Goal: Task Accomplishment & Management: Use online tool/utility

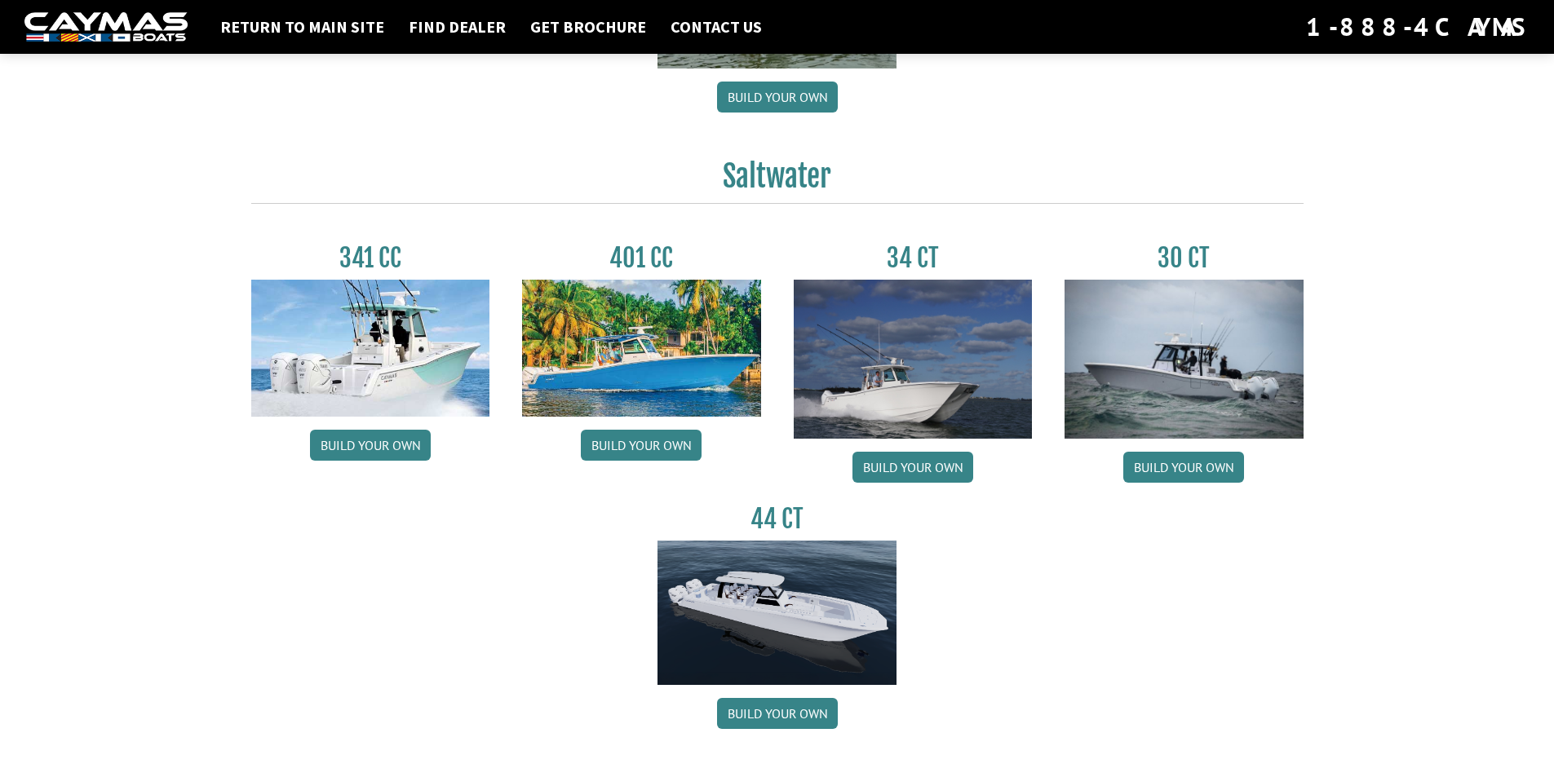
scroll to position [653, 0]
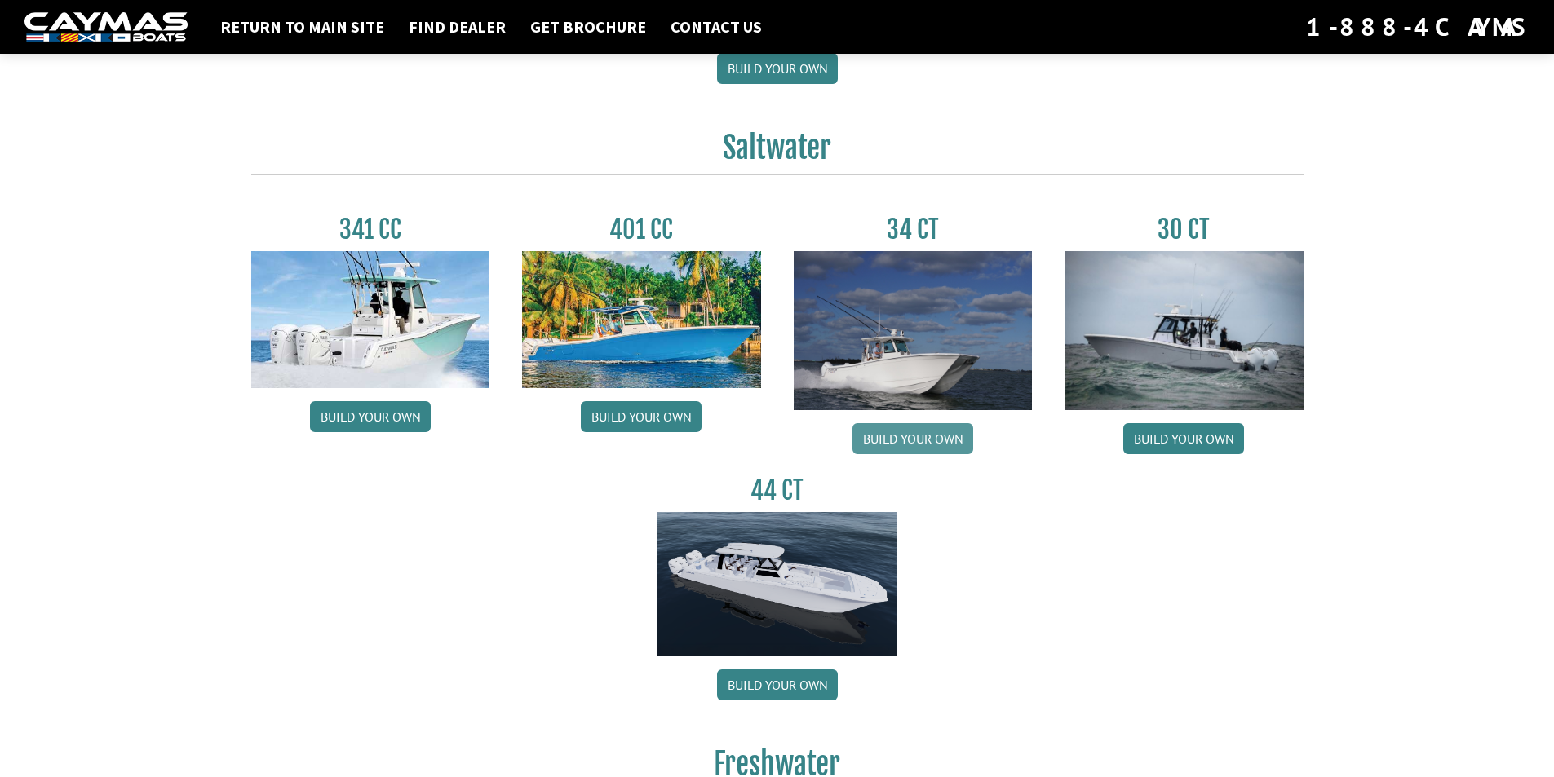
click at [916, 435] on link "Build your own" at bounding box center [913, 438] width 121 height 31
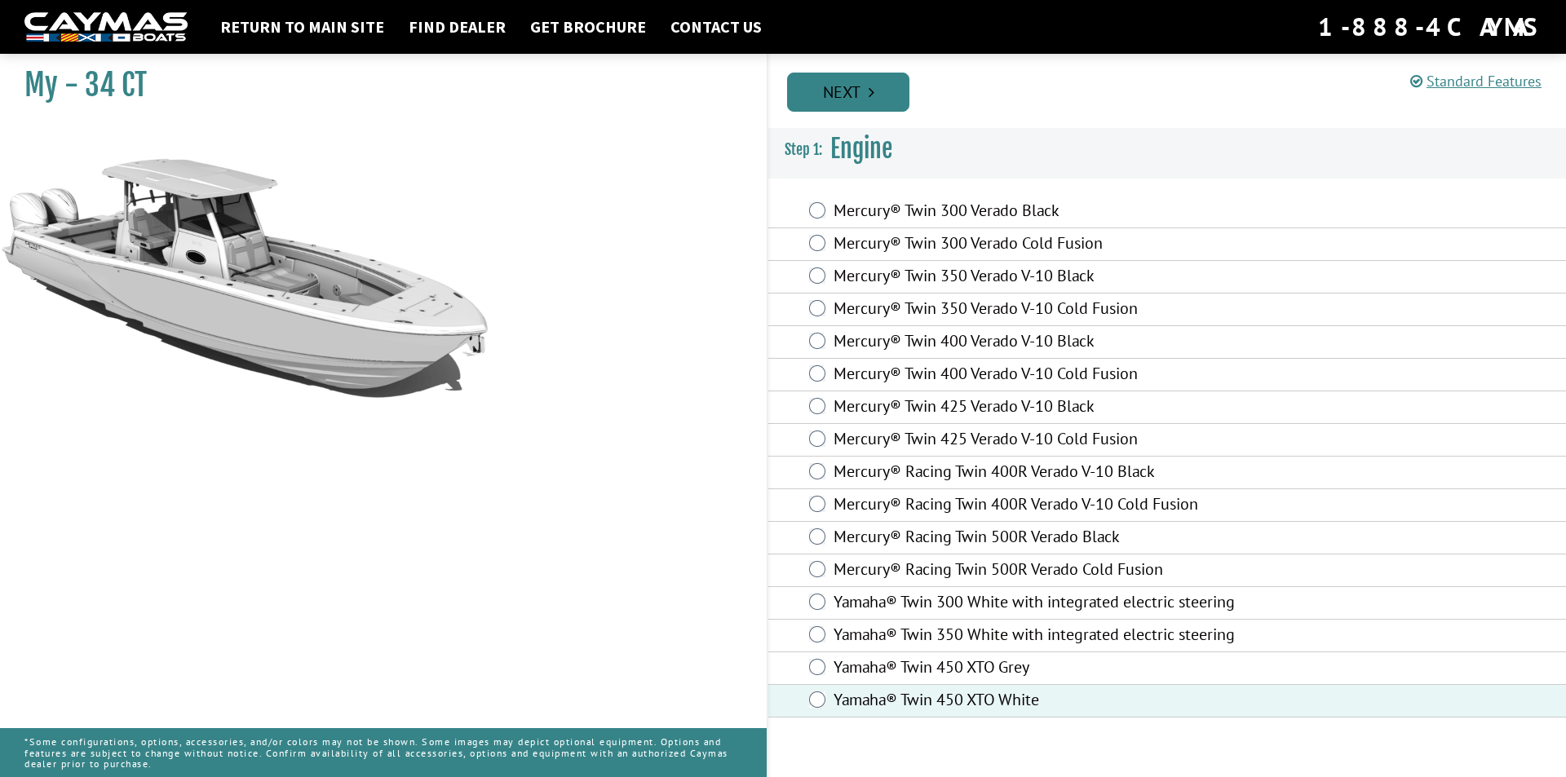
click at [859, 91] on link "Next" at bounding box center [848, 92] width 122 height 39
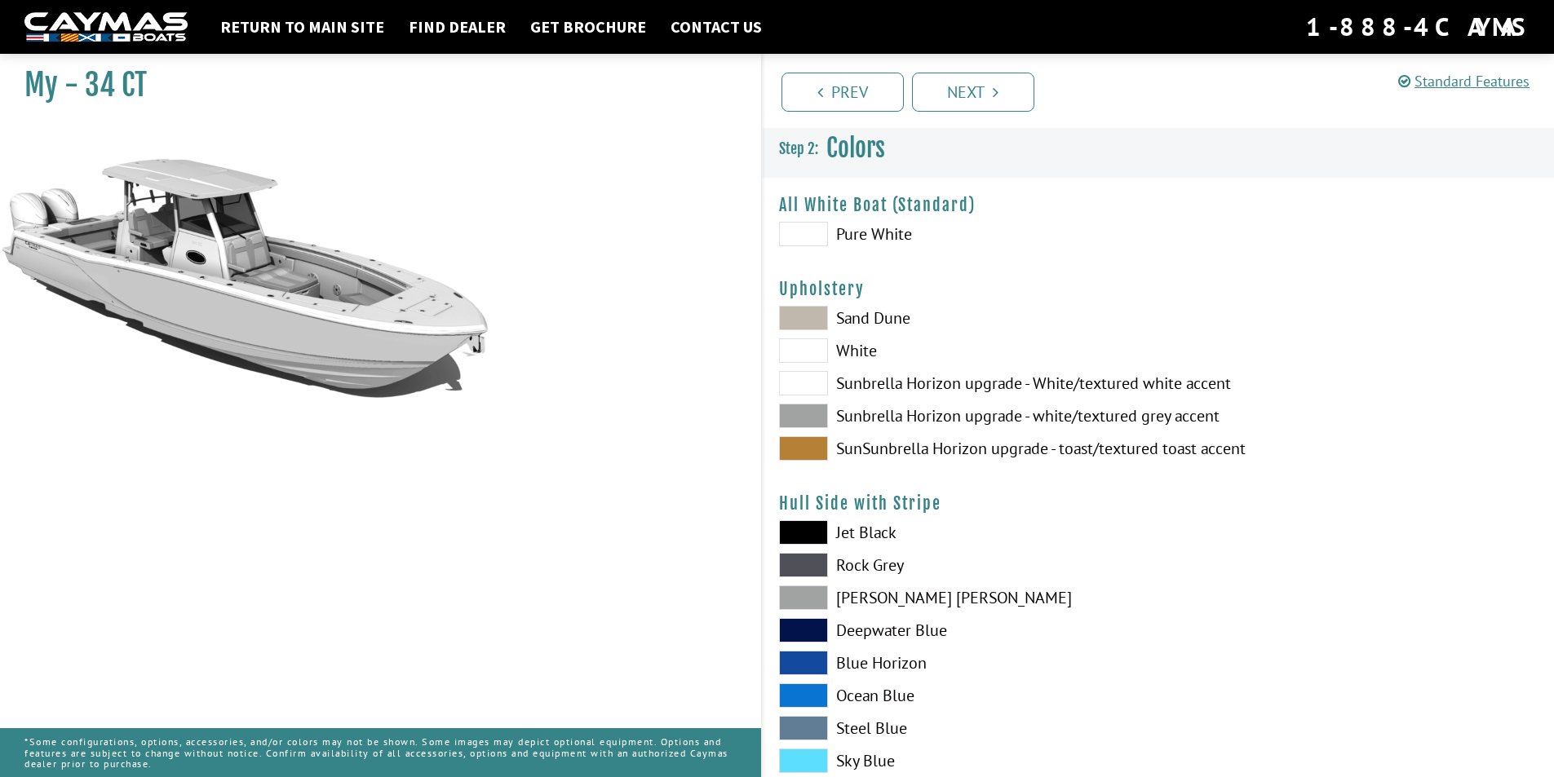
click at [809, 317] on span at bounding box center [803, 318] width 49 height 24
click at [813, 235] on span at bounding box center [803, 234] width 49 height 24
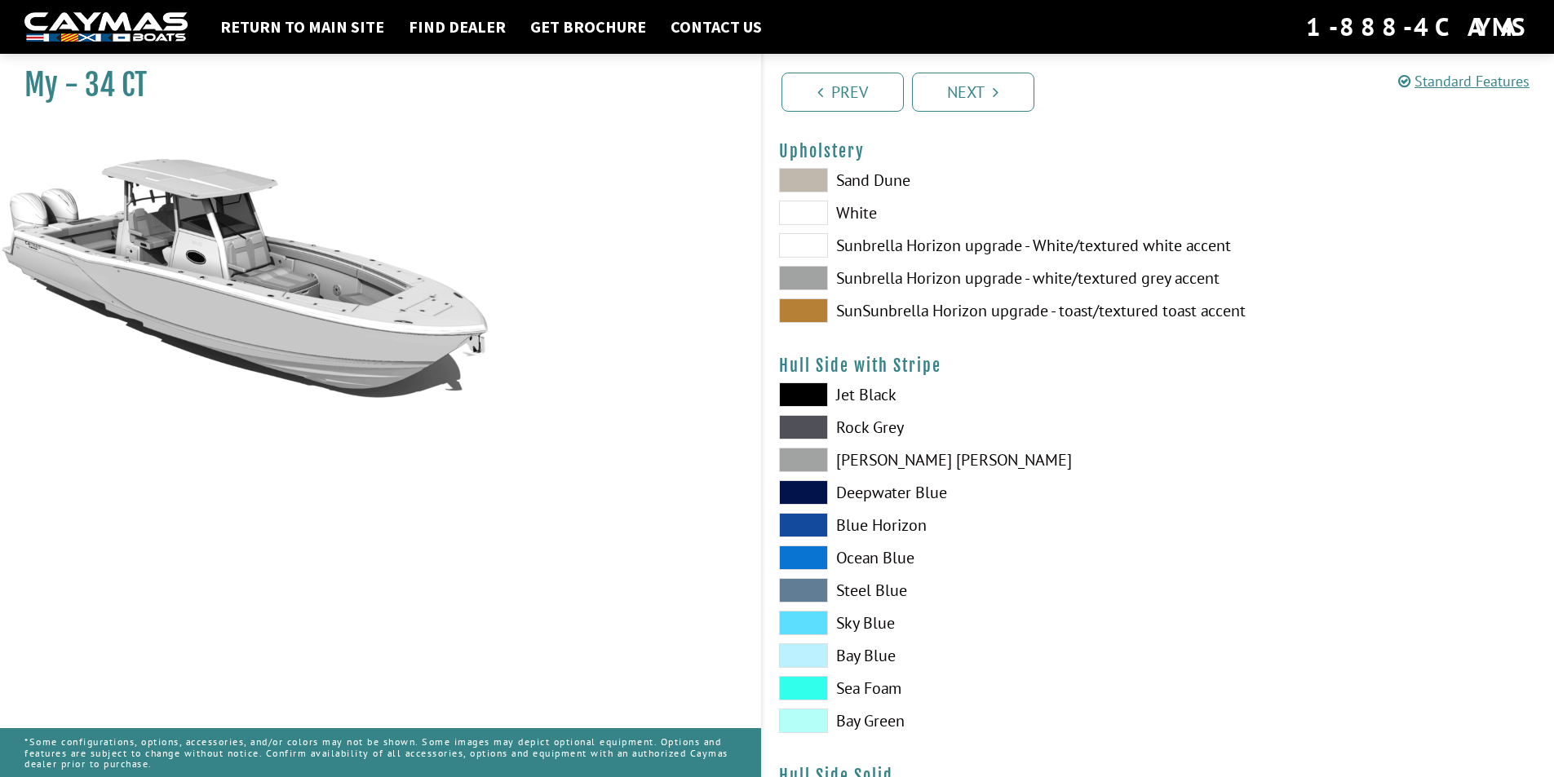
scroll to position [163, 0]
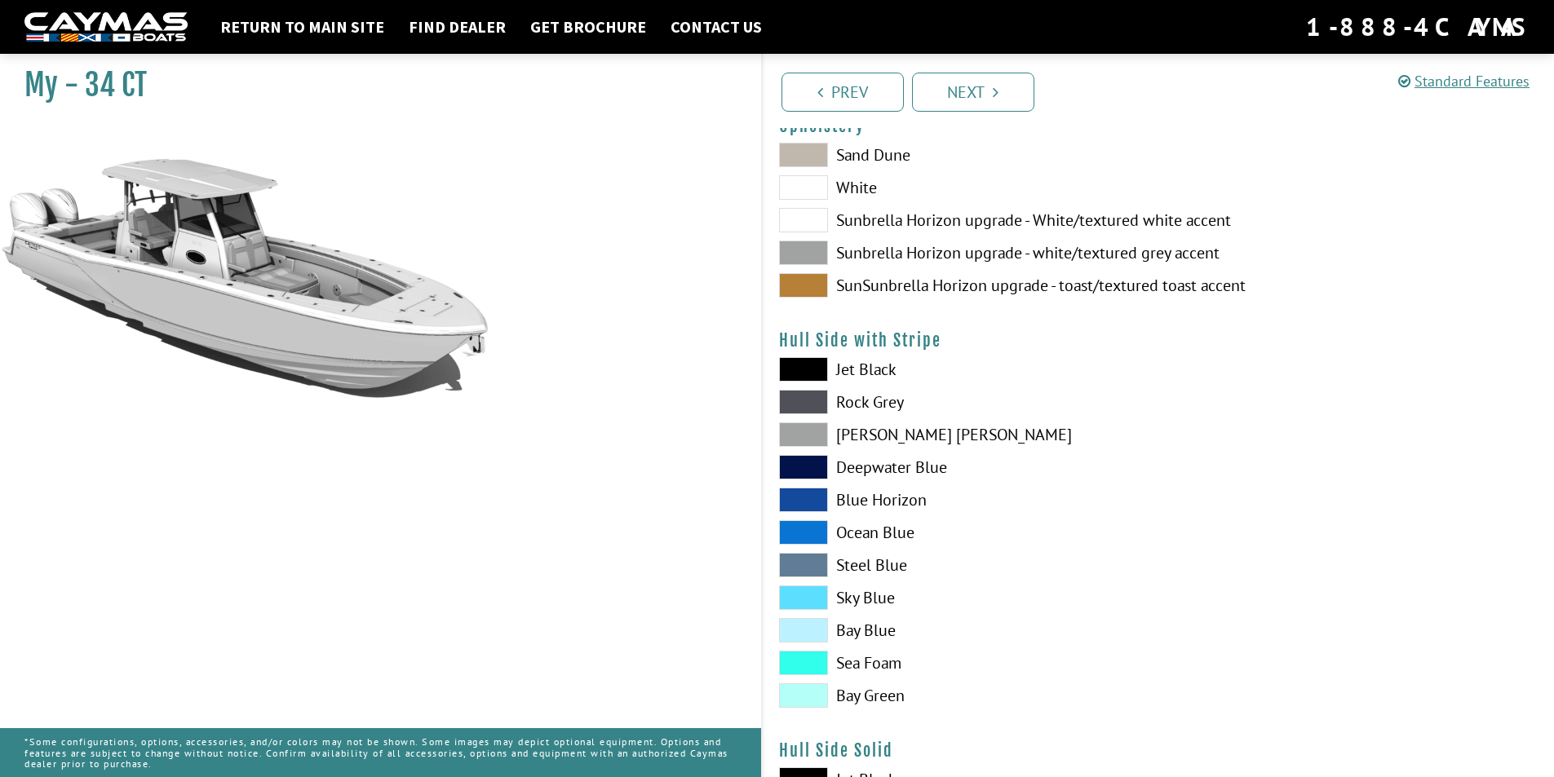
click at [812, 224] on span at bounding box center [803, 220] width 49 height 24
click at [812, 245] on span at bounding box center [803, 253] width 49 height 24
click at [804, 283] on span at bounding box center [803, 285] width 49 height 24
click at [810, 370] on span at bounding box center [803, 369] width 49 height 24
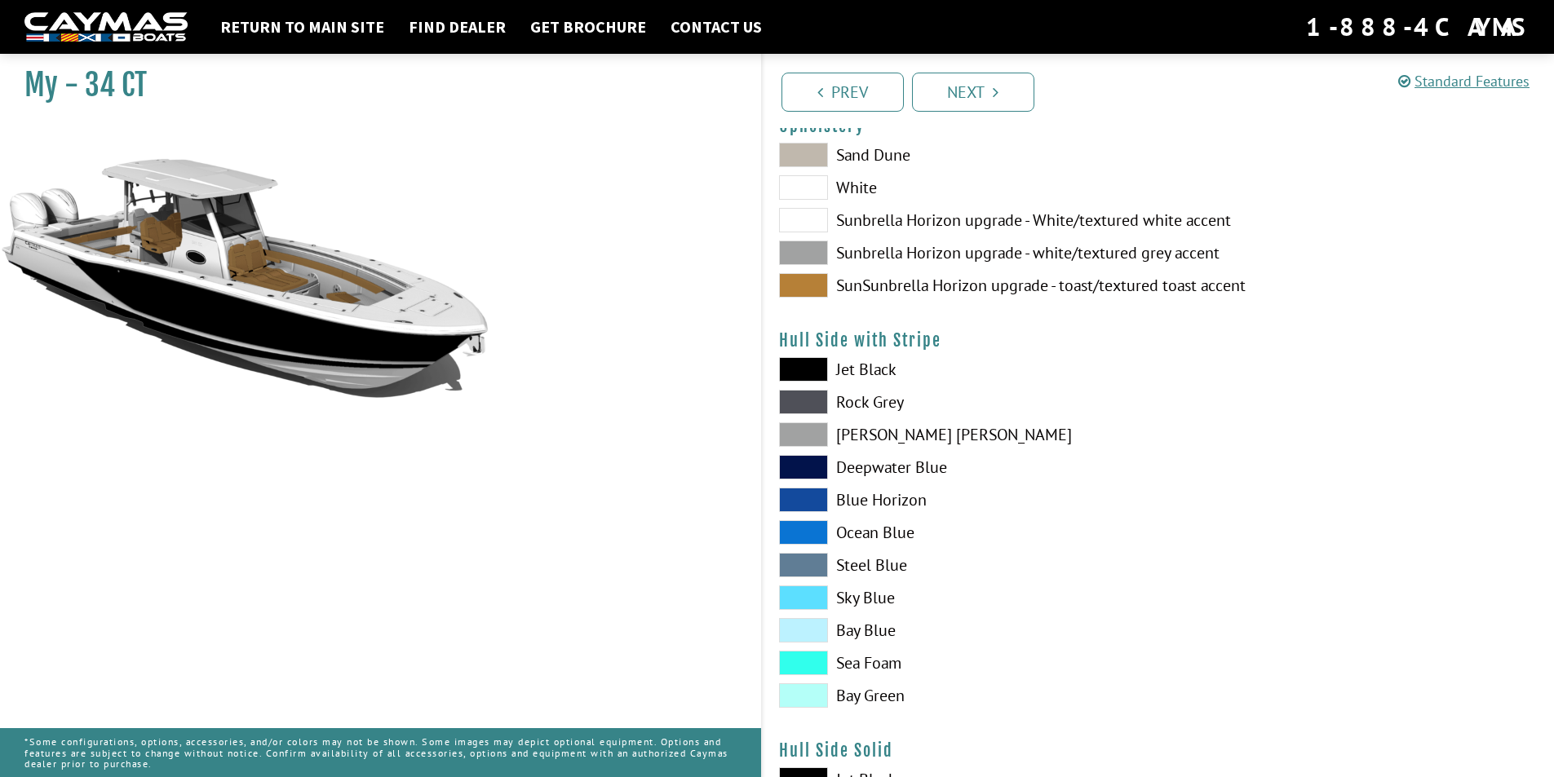
click at [810, 370] on span at bounding box center [803, 369] width 49 height 24
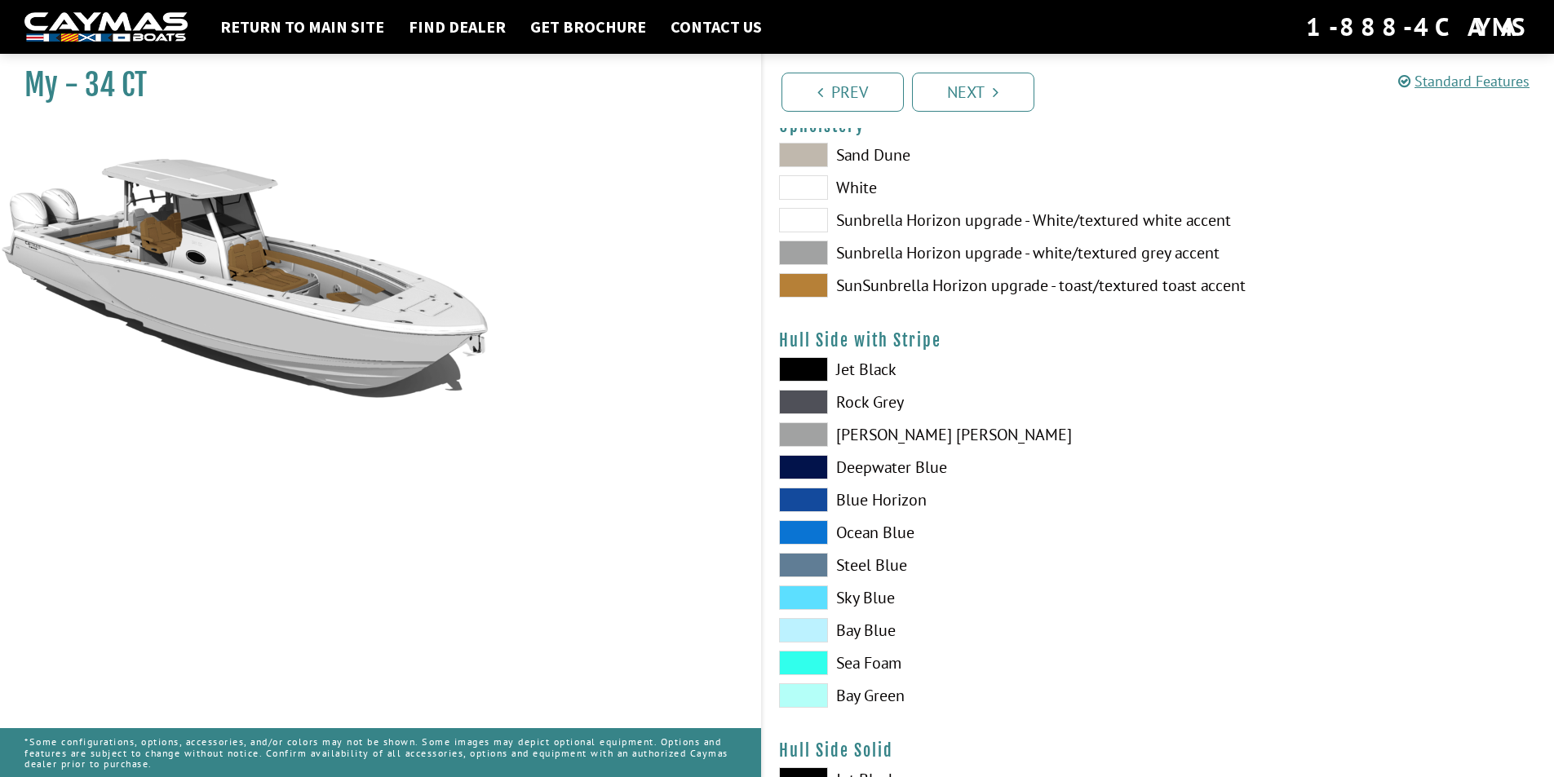
click at [789, 436] on span at bounding box center [803, 435] width 49 height 24
click at [812, 156] on span at bounding box center [803, 155] width 49 height 24
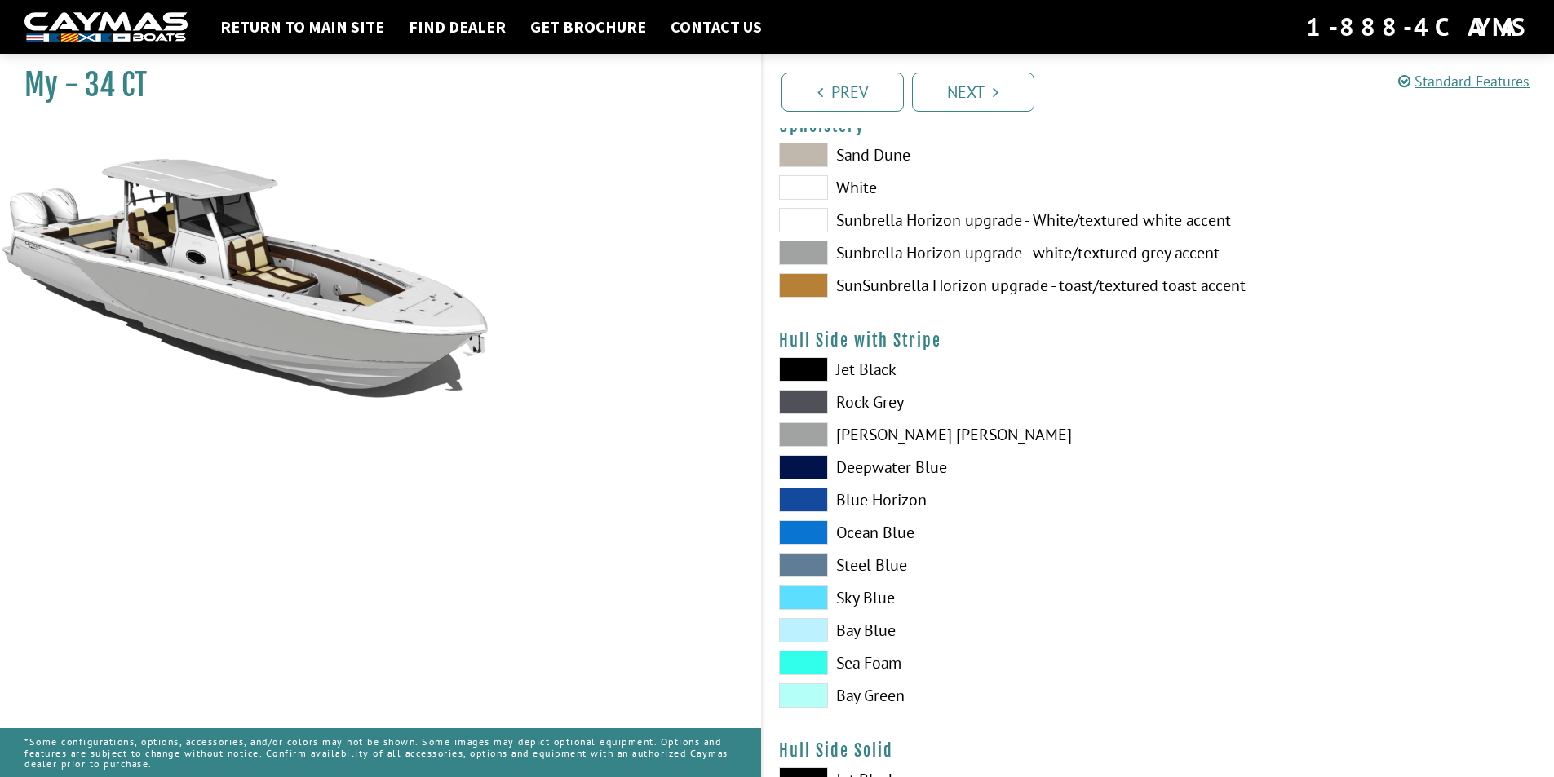
click at [819, 161] on span at bounding box center [803, 155] width 49 height 24
click at [799, 247] on span at bounding box center [803, 253] width 49 height 24
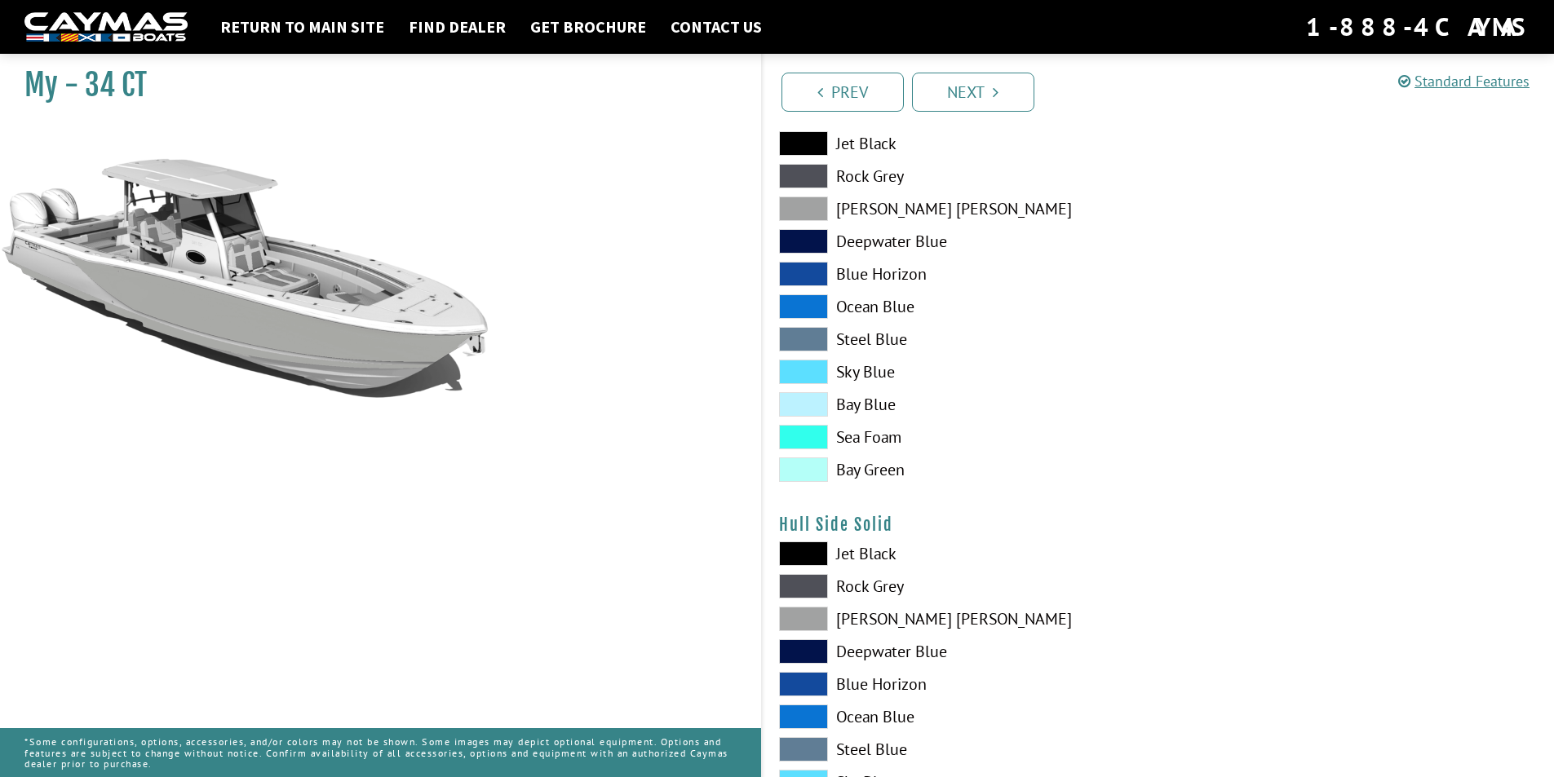
scroll to position [408, 0]
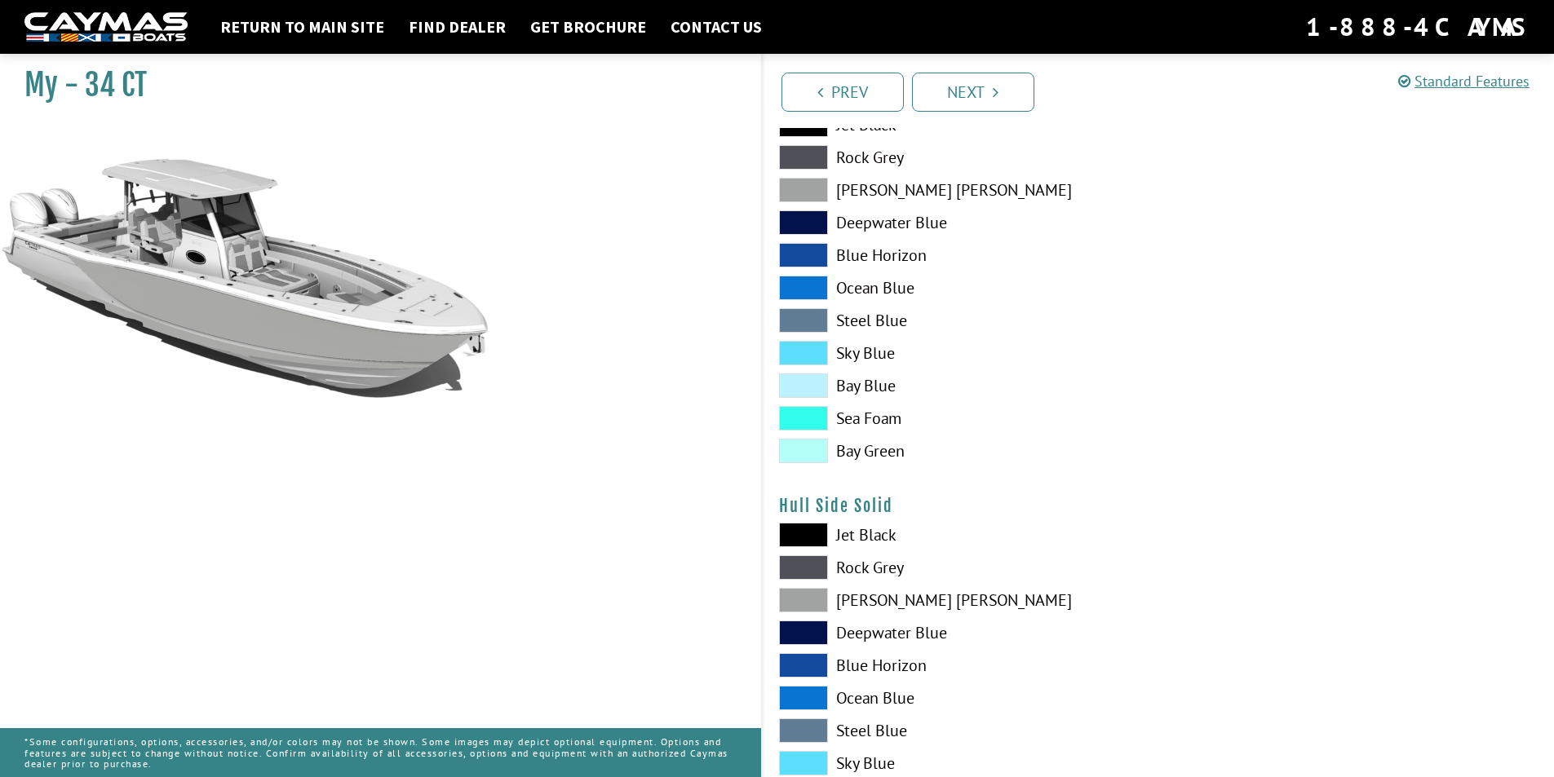
click at [816, 540] on span at bounding box center [803, 535] width 49 height 24
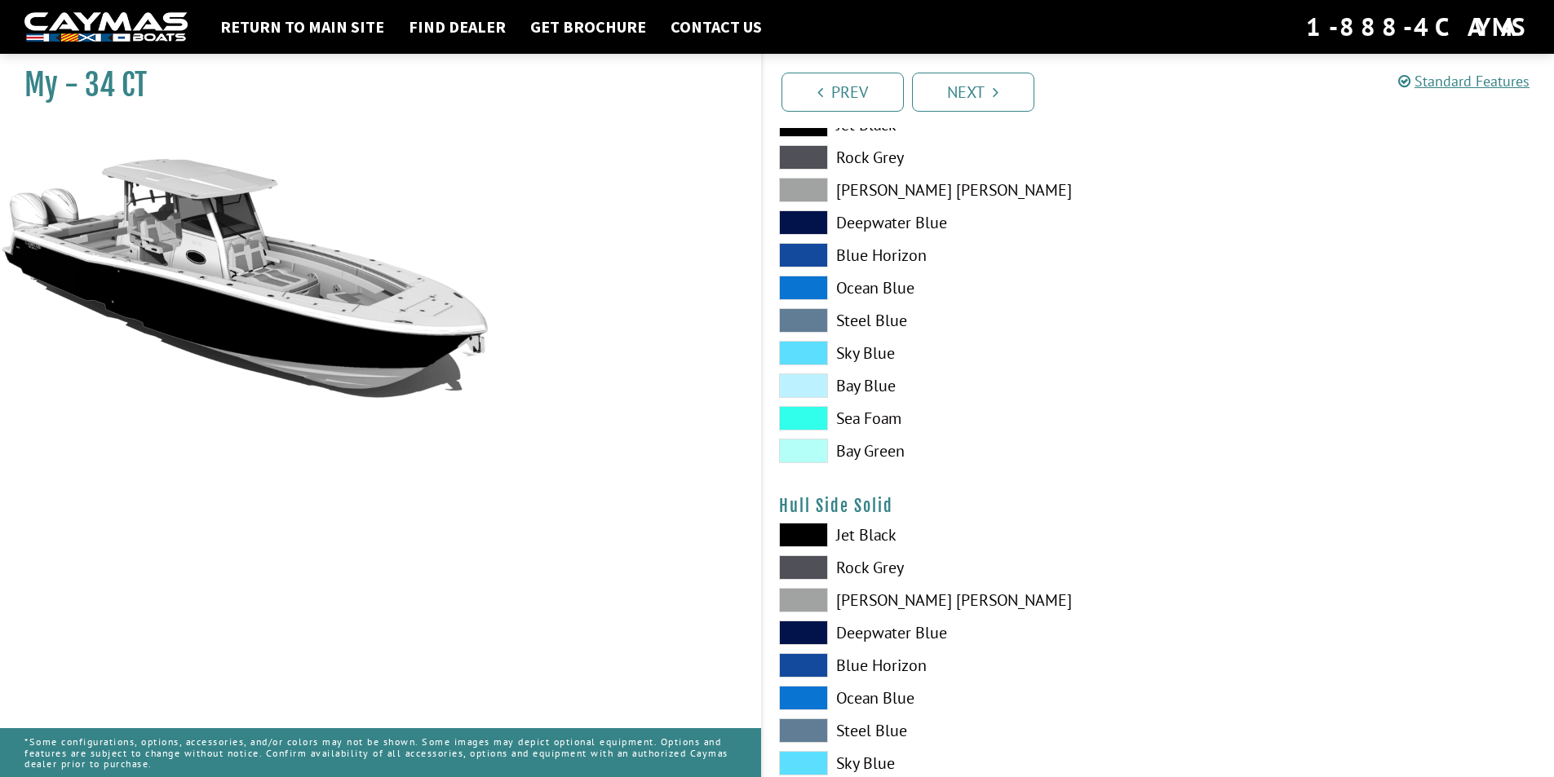
click at [816, 540] on span at bounding box center [803, 535] width 49 height 24
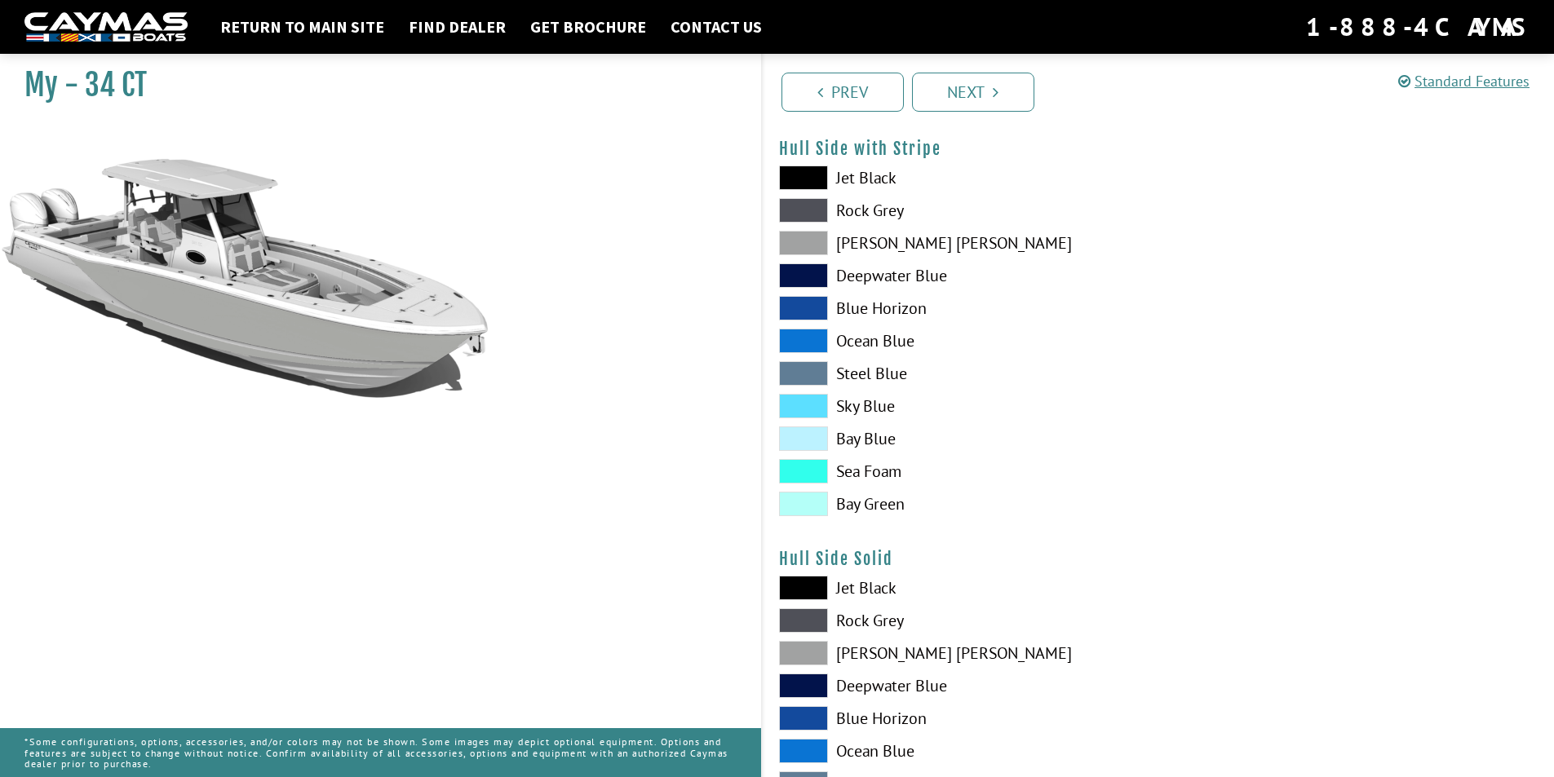
scroll to position [326, 0]
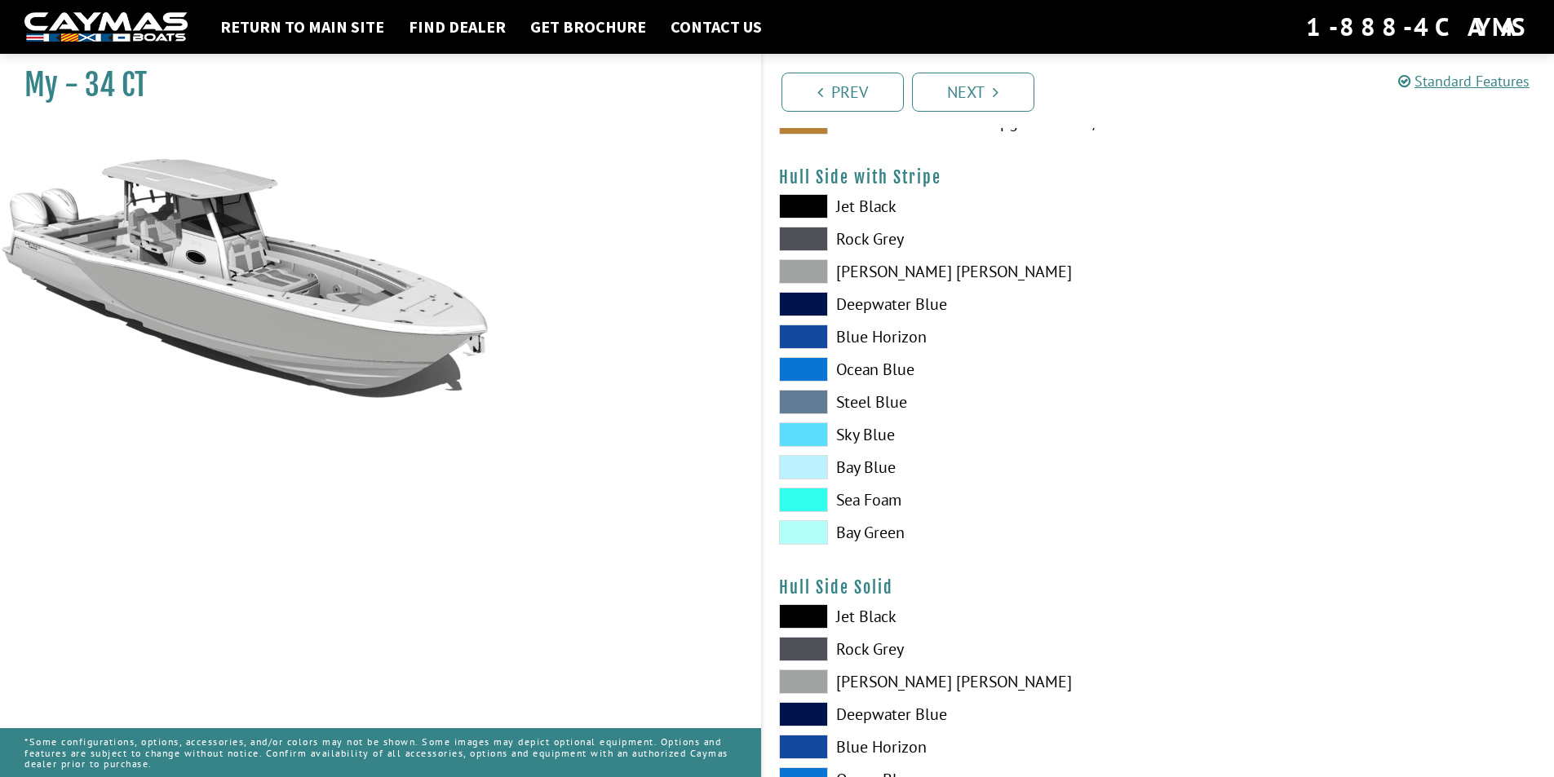
click at [806, 441] on span at bounding box center [803, 435] width 49 height 24
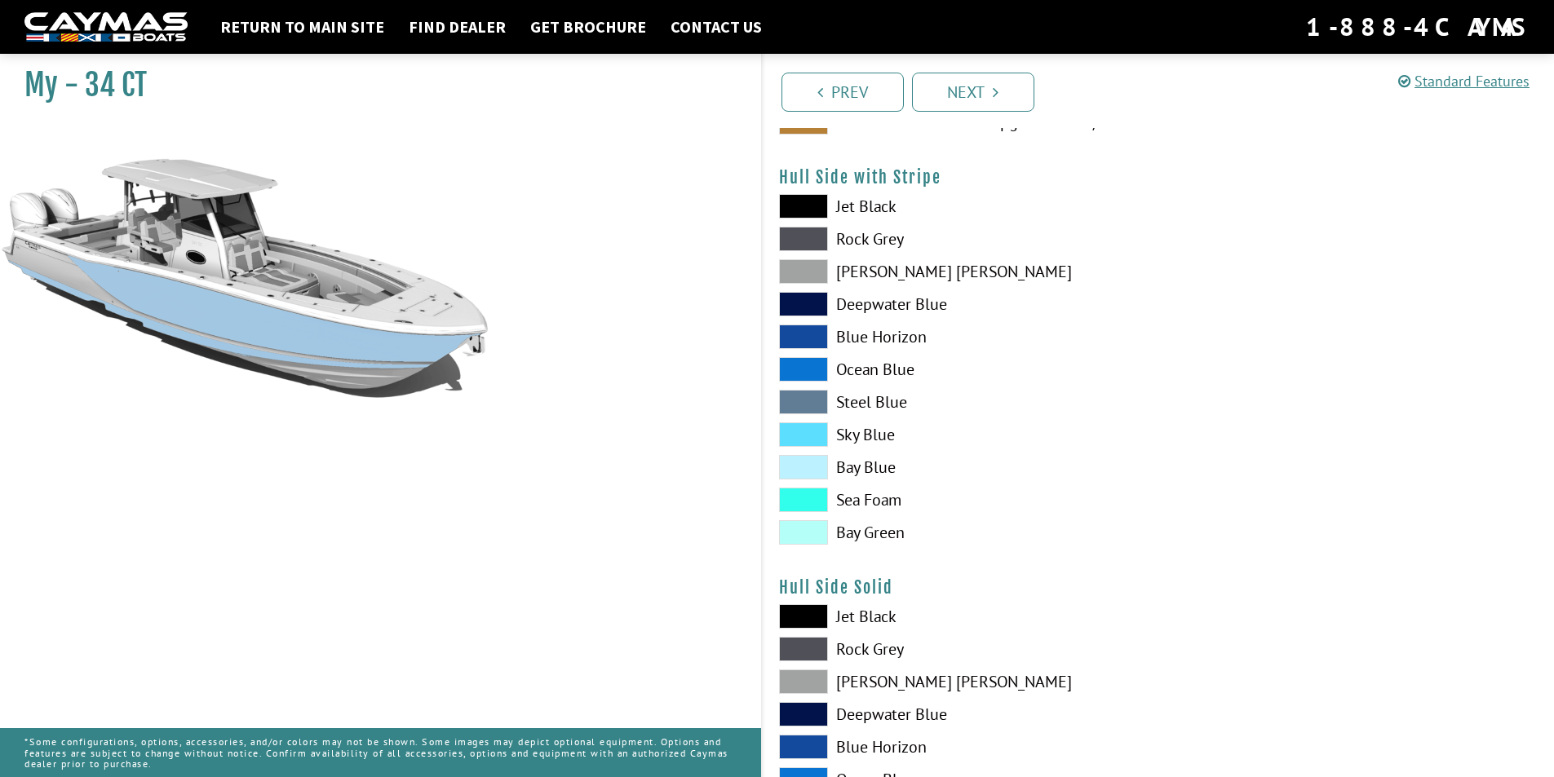
click at [802, 472] on span at bounding box center [803, 467] width 49 height 24
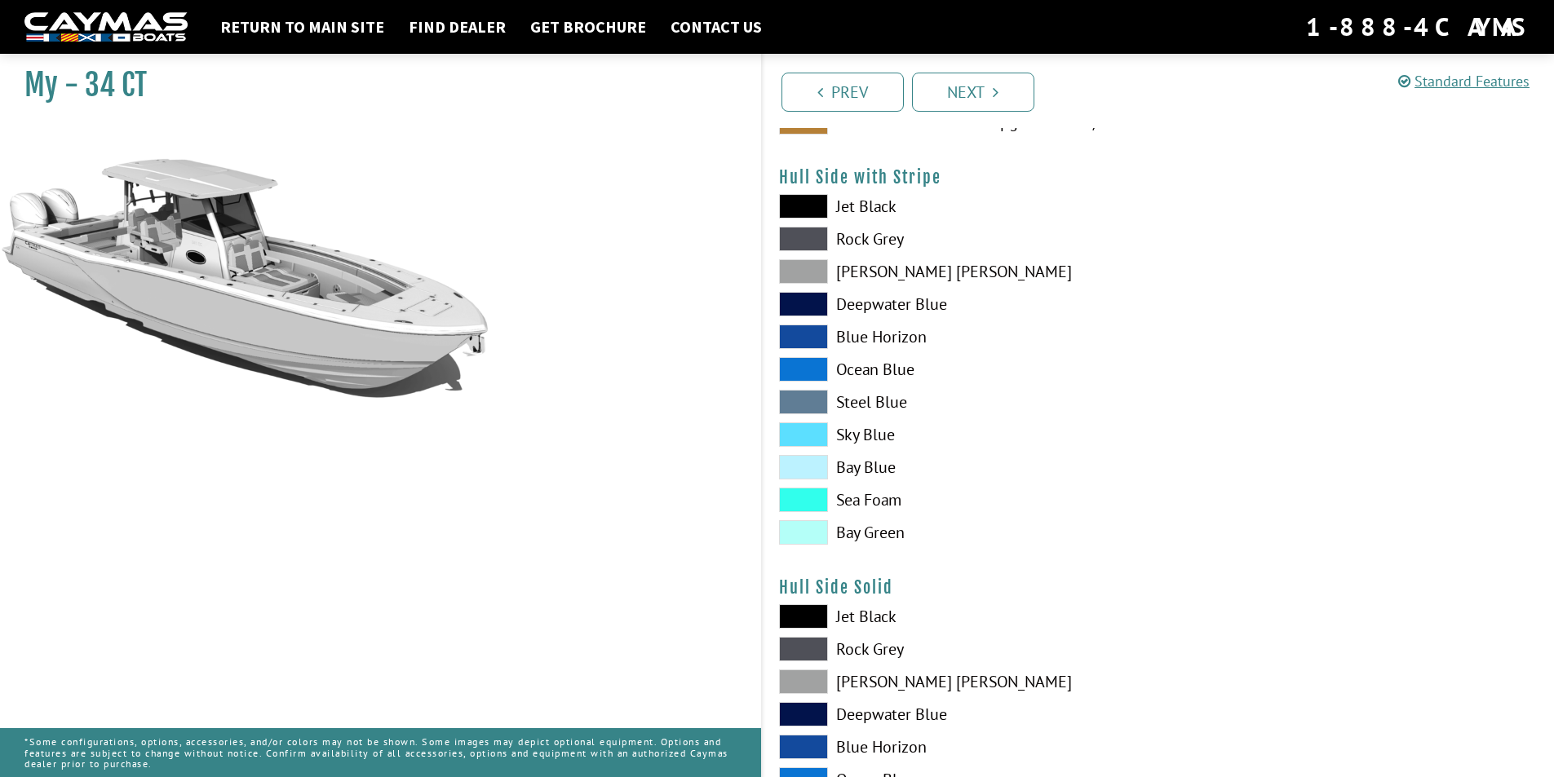
click at [804, 498] on span at bounding box center [803, 500] width 49 height 24
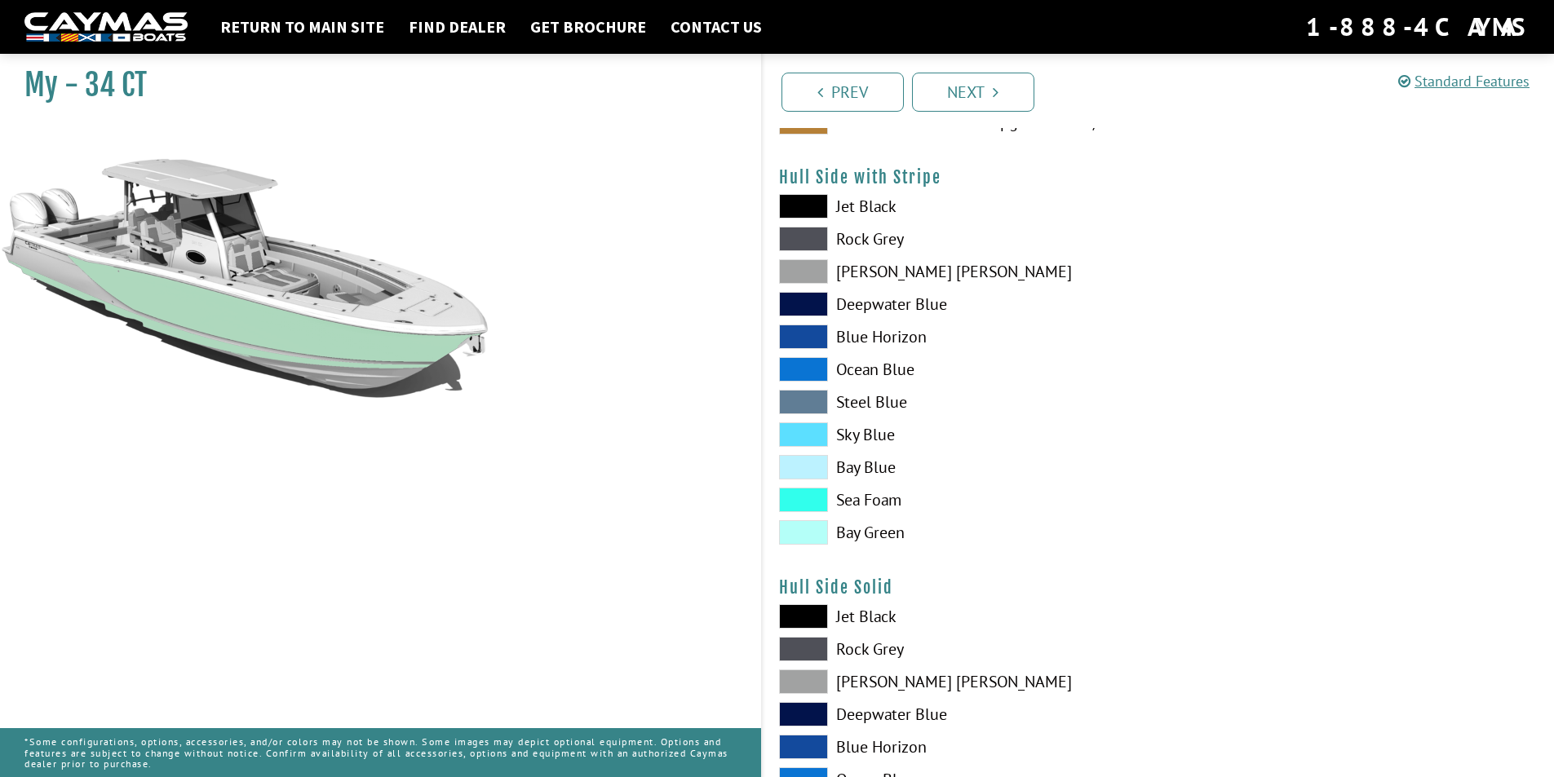
click at [809, 531] on span at bounding box center [803, 533] width 49 height 24
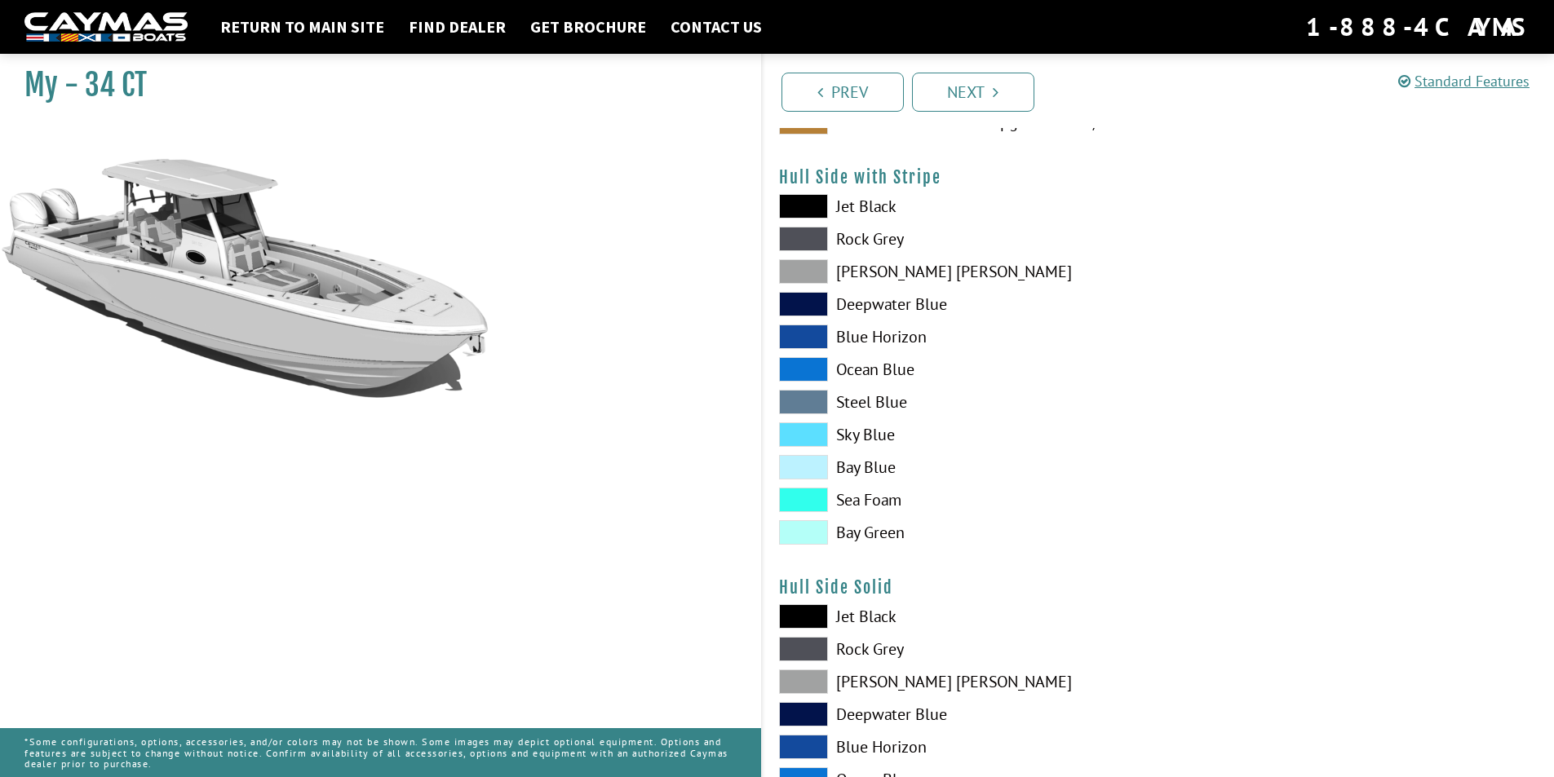
click at [810, 502] on span at bounding box center [803, 500] width 49 height 24
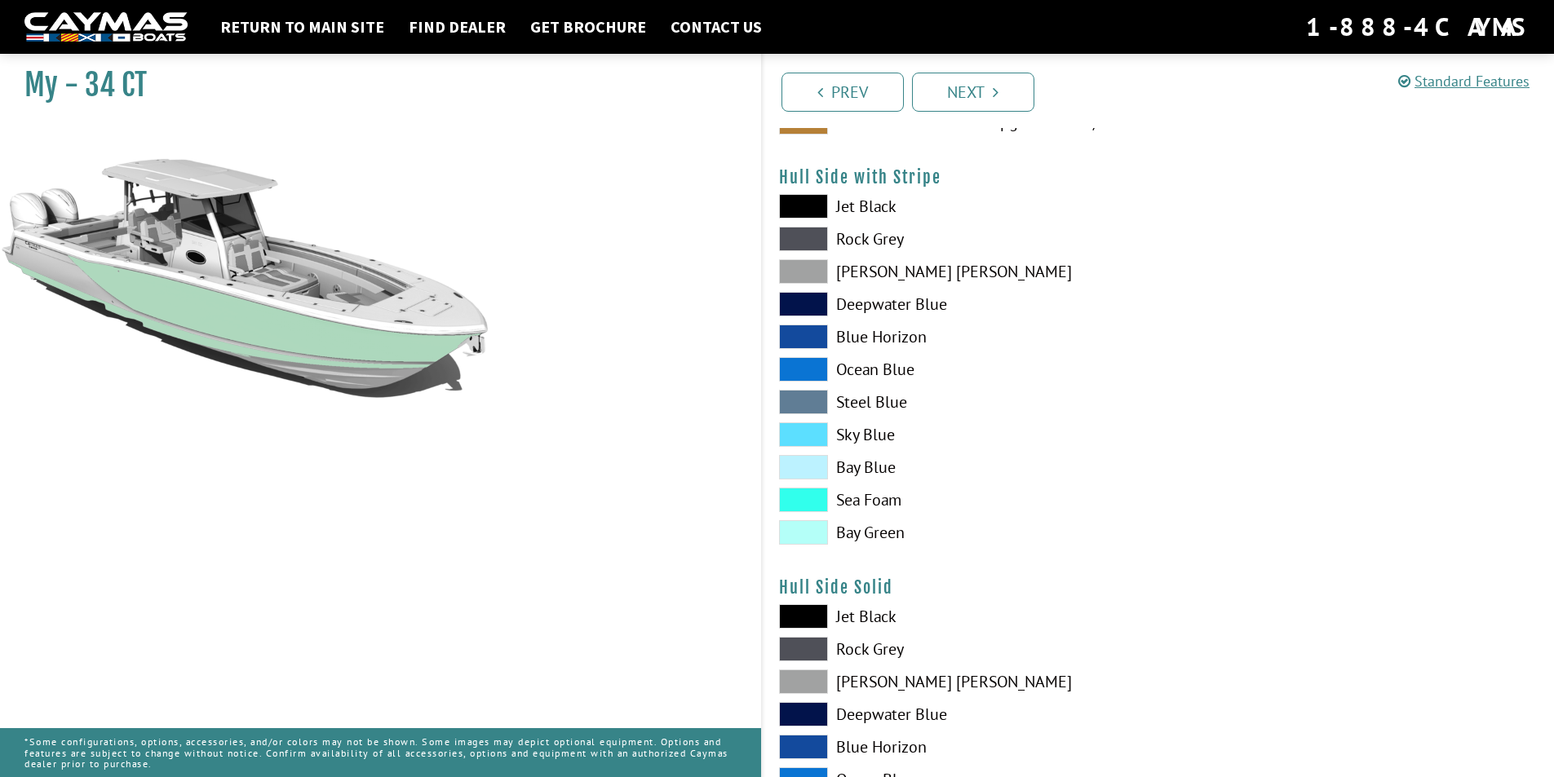
click at [813, 363] on span at bounding box center [803, 369] width 49 height 24
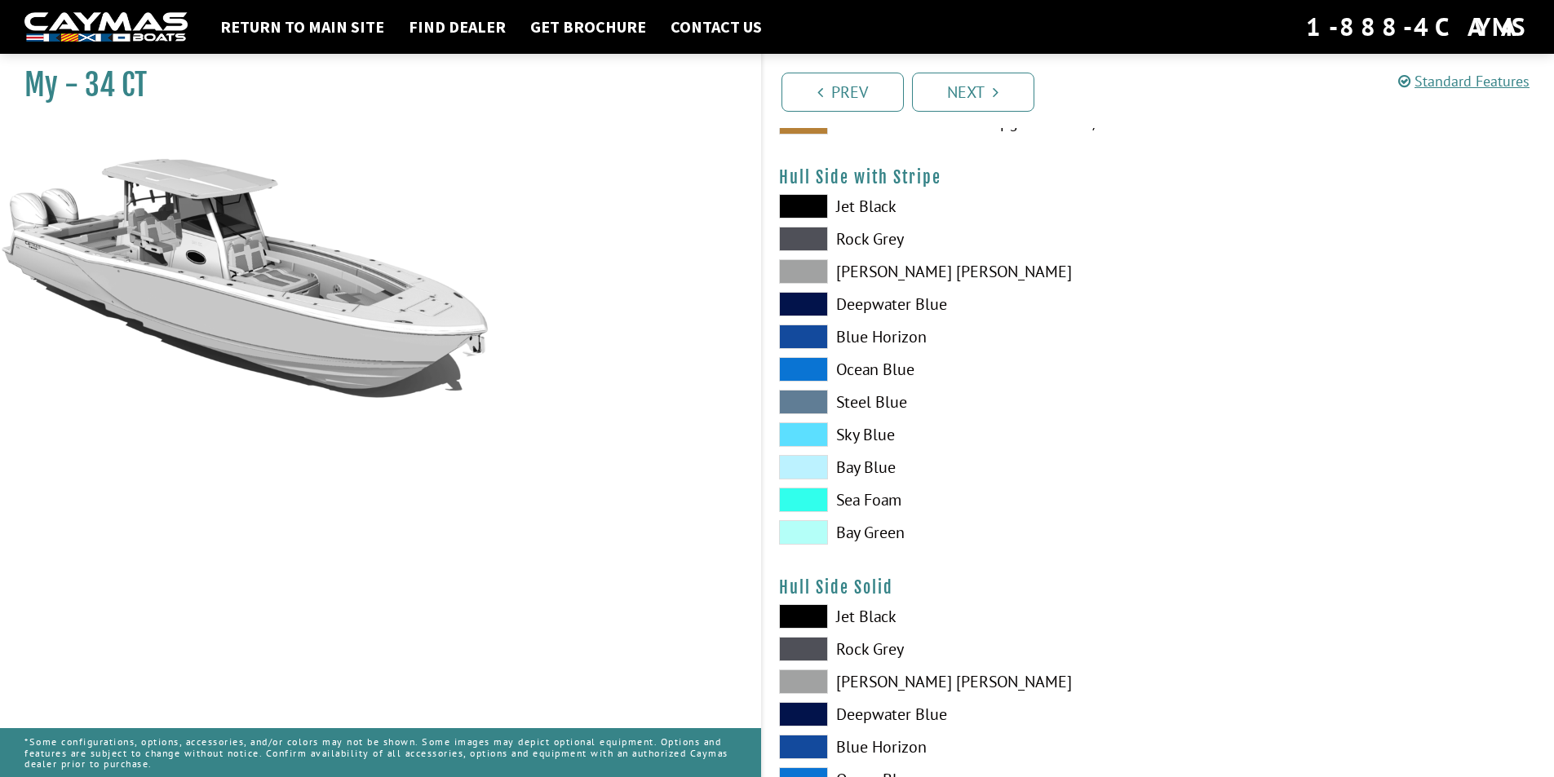
click at [809, 334] on span at bounding box center [803, 337] width 49 height 24
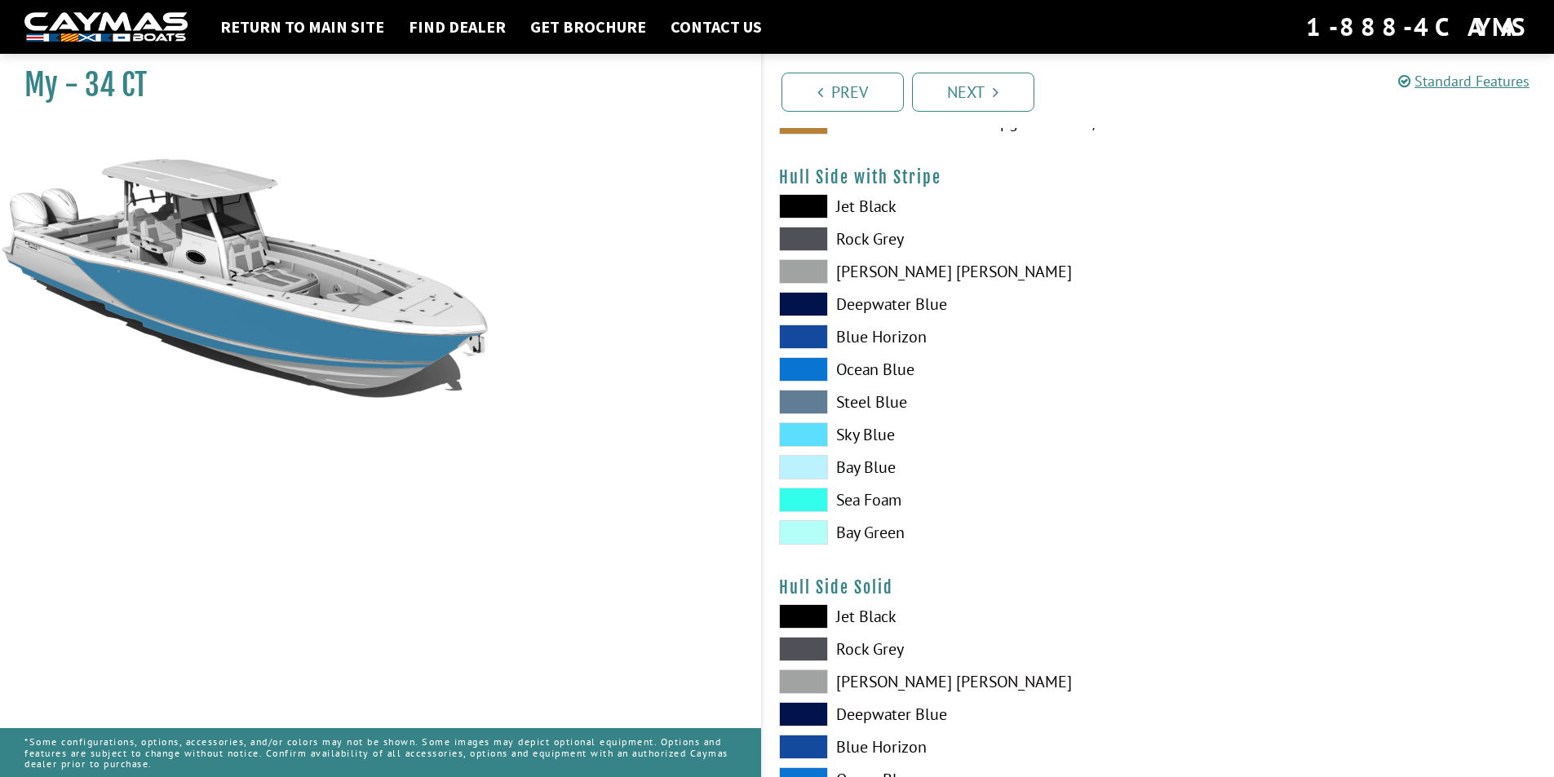
click at [808, 303] on span at bounding box center [803, 304] width 49 height 24
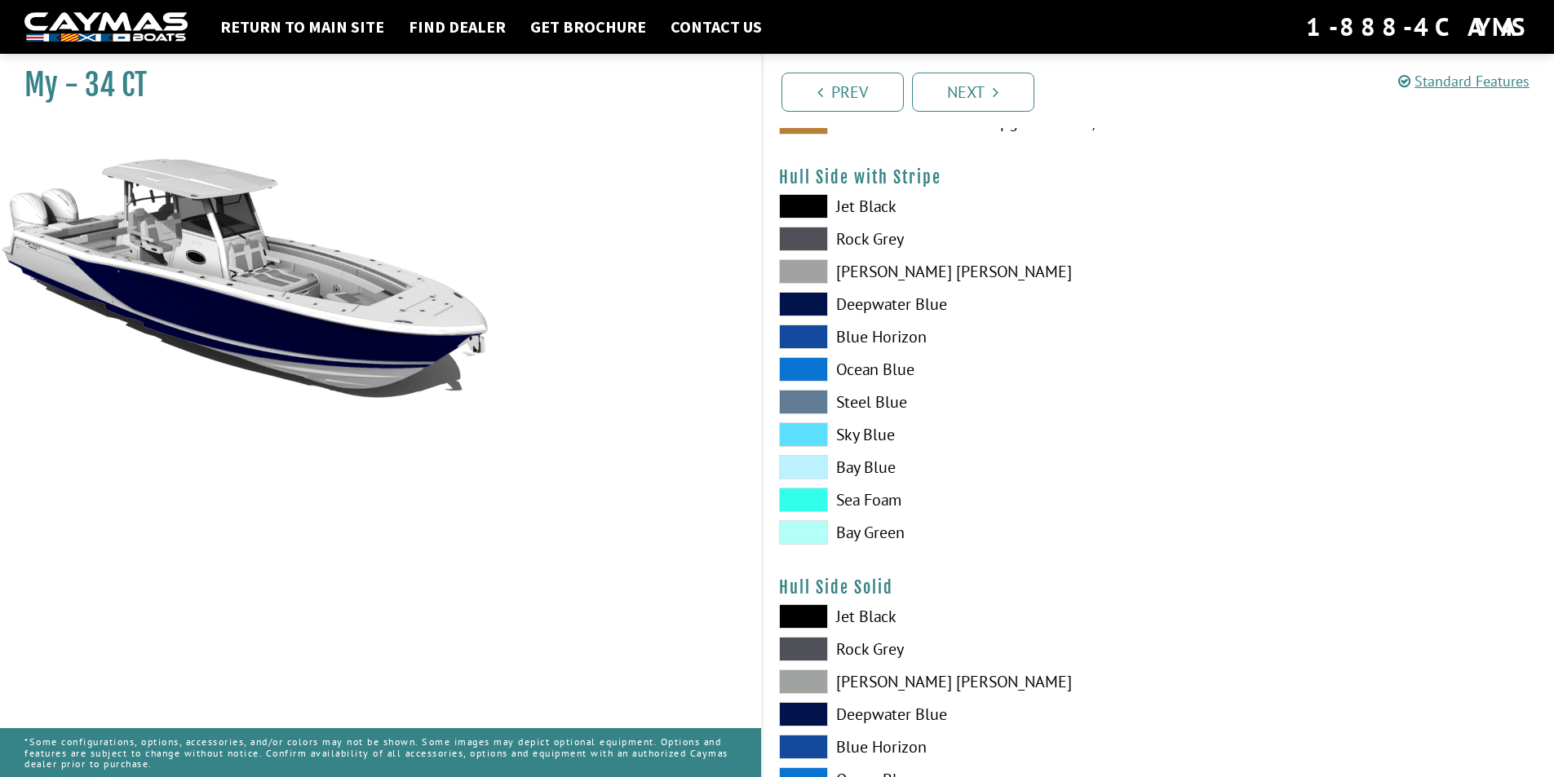
click at [808, 272] on span at bounding box center [803, 271] width 49 height 24
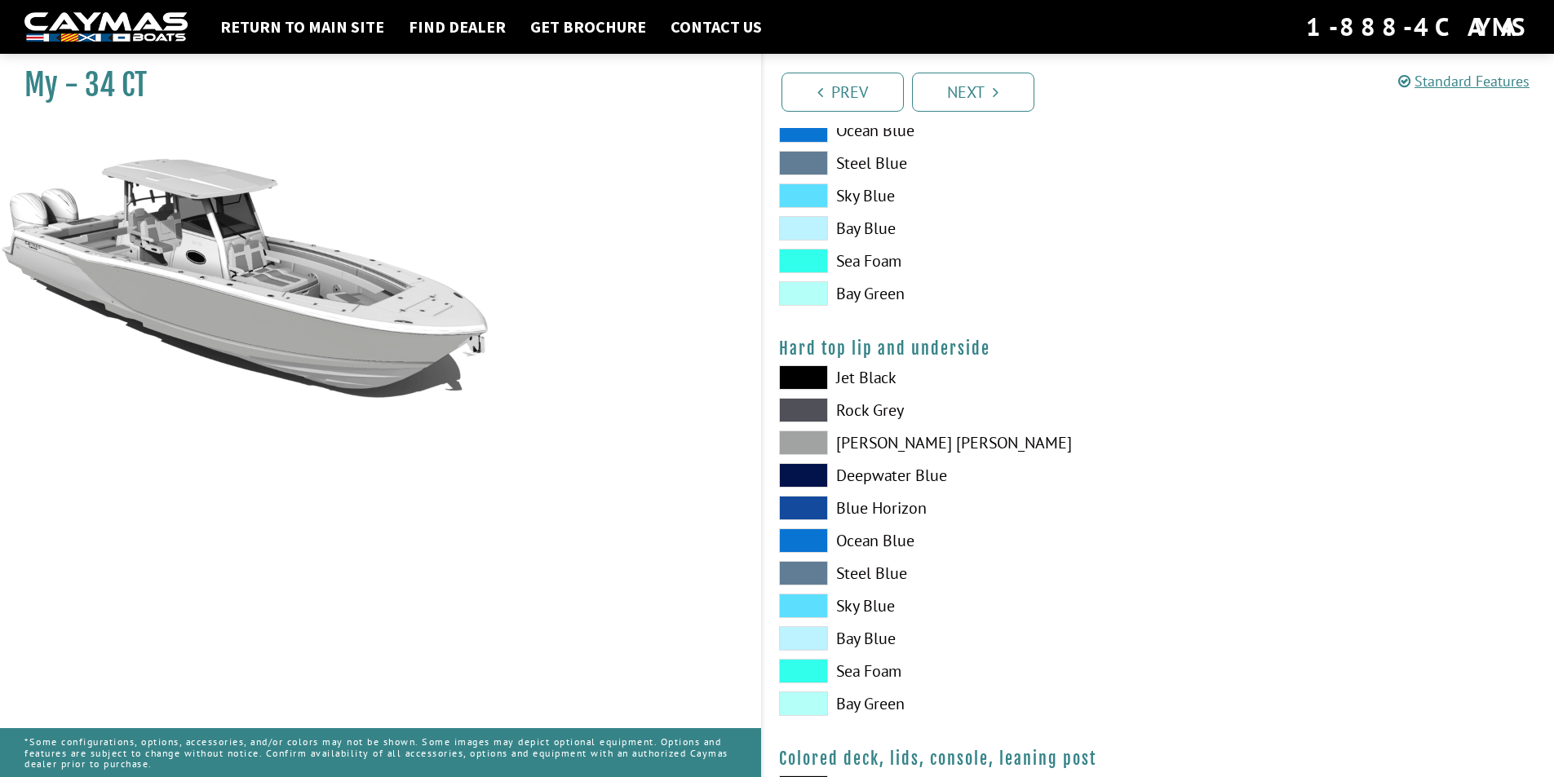
scroll to position [1387, 0]
click at [805, 443] on span at bounding box center [803, 442] width 49 height 24
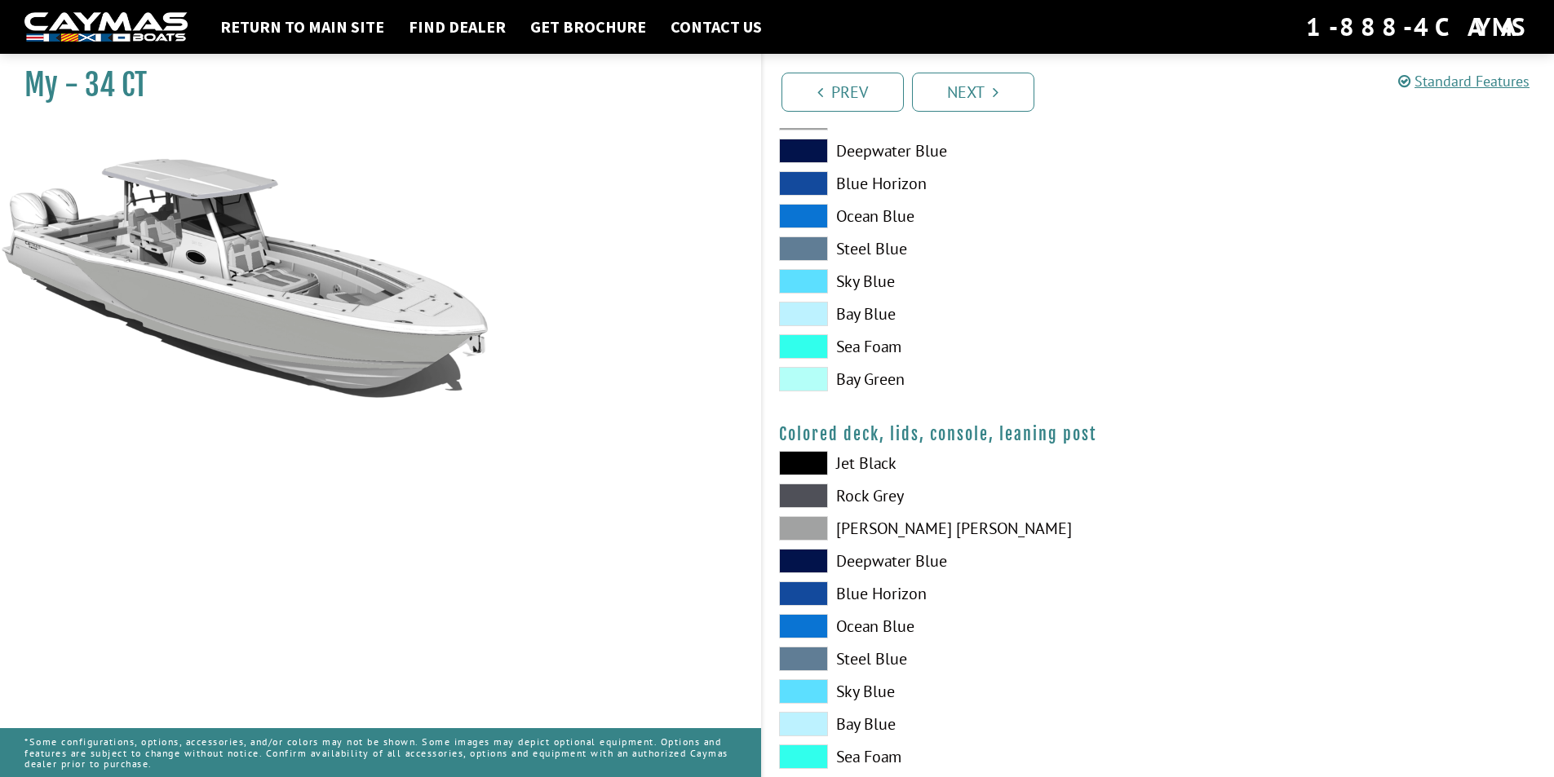
scroll to position [1713, 0]
click at [810, 462] on span at bounding box center [803, 461] width 49 height 24
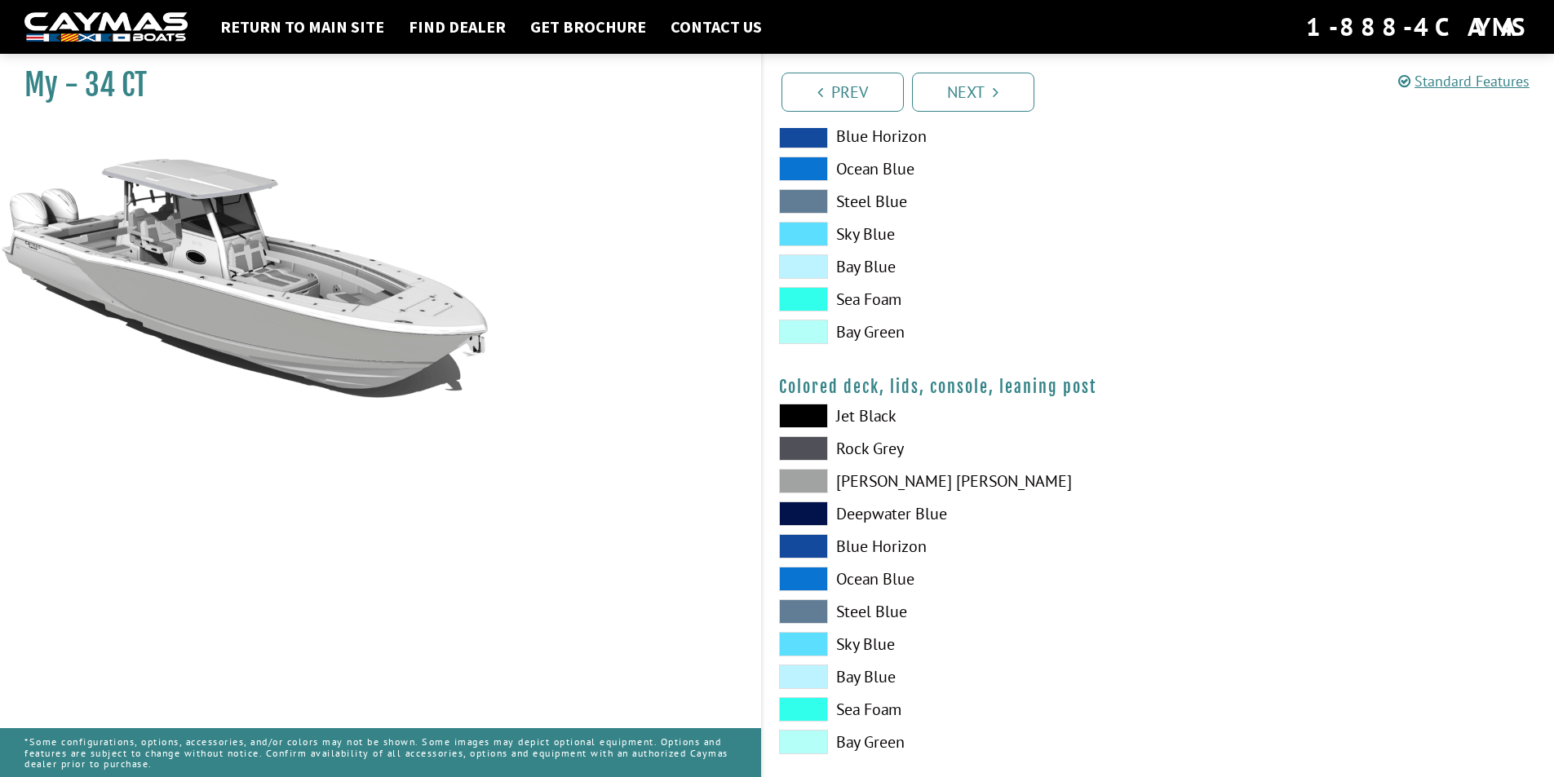
scroll to position [1783, 0]
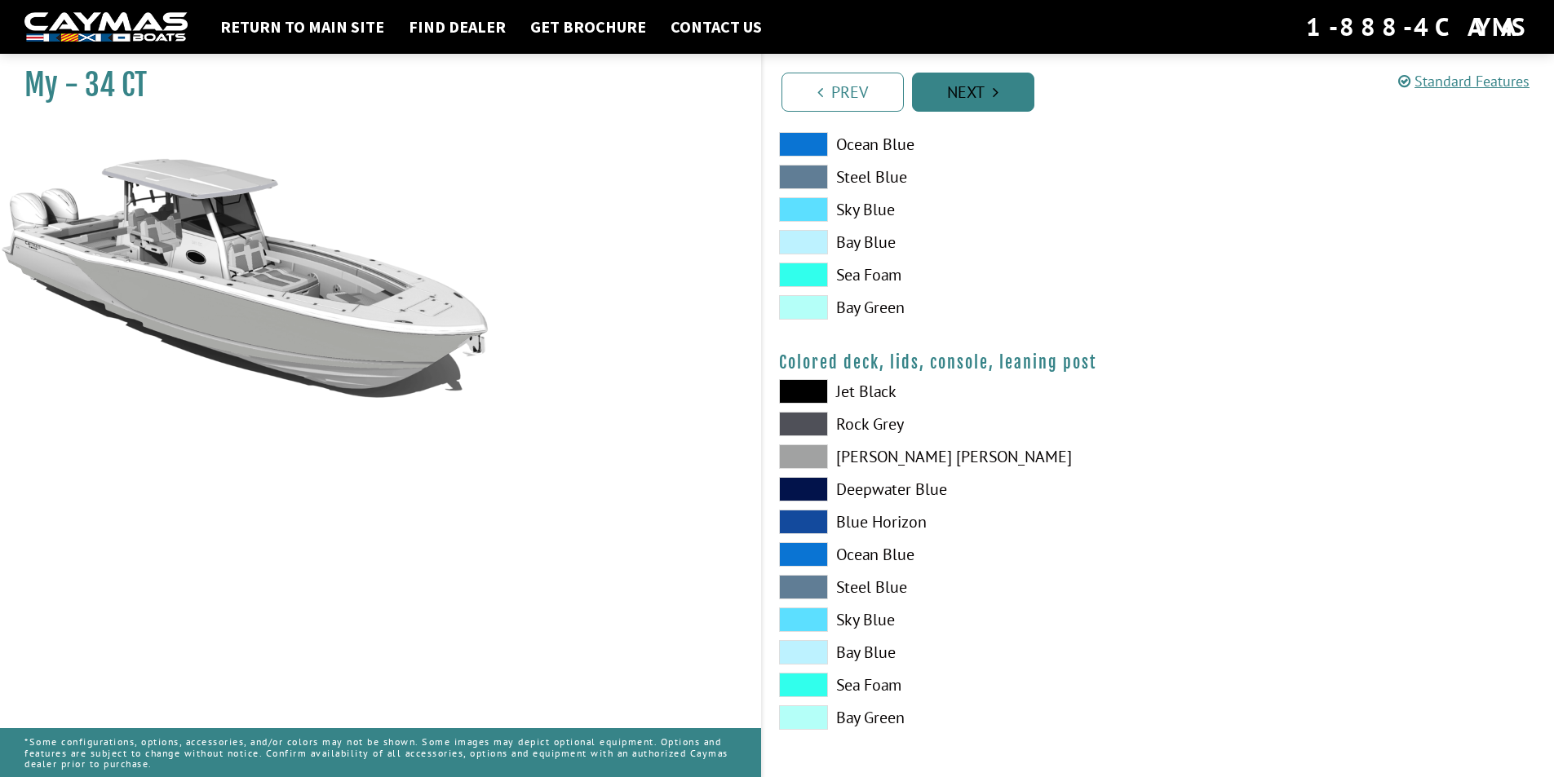
click at [981, 89] on link "Next" at bounding box center [973, 92] width 122 height 39
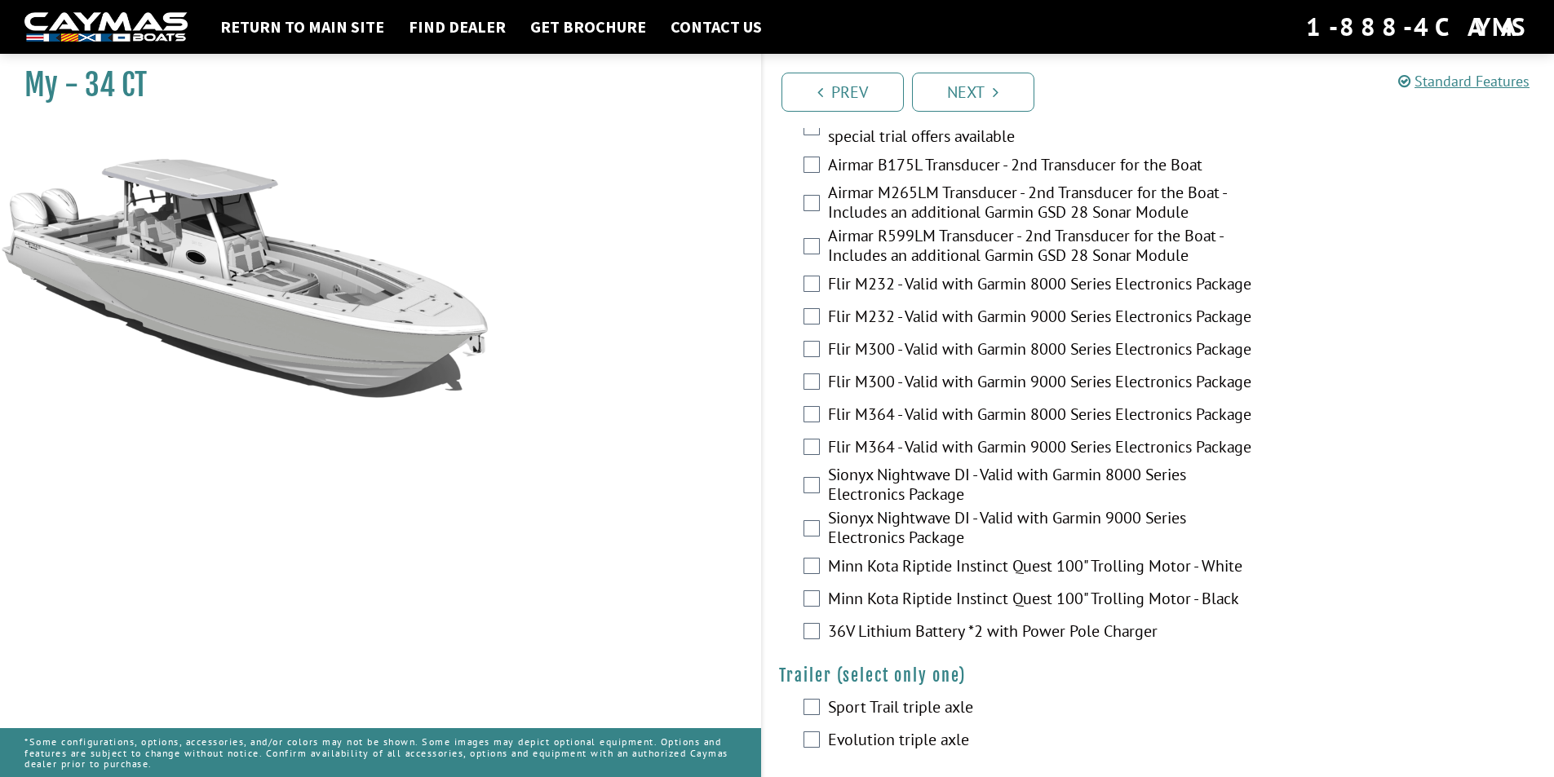
scroll to position [2849, 0]
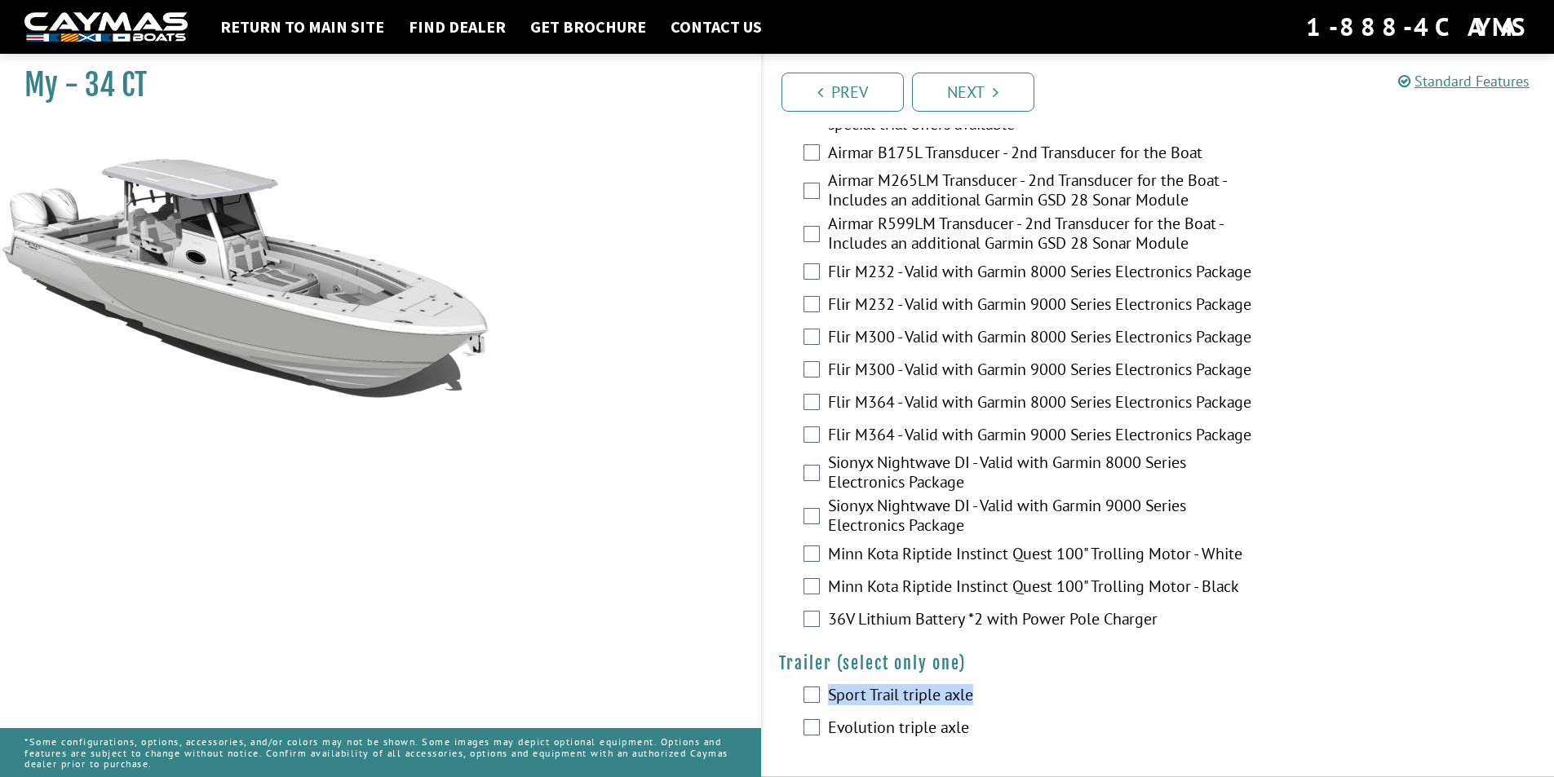
drag, startPoint x: 987, startPoint y: 689, endPoint x: 828, endPoint y: 696, distance: 159.3
click at [828, 696] on label "Sport Trail triple axle" at bounding box center [1046, 697] width 436 height 24
drag, startPoint x: 968, startPoint y: 734, endPoint x: 831, endPoint y: 734, distance: 137.1
click at [831, 734] on label "Evolution triple axle" at bounding box center [1046, 730] width 436 height 24
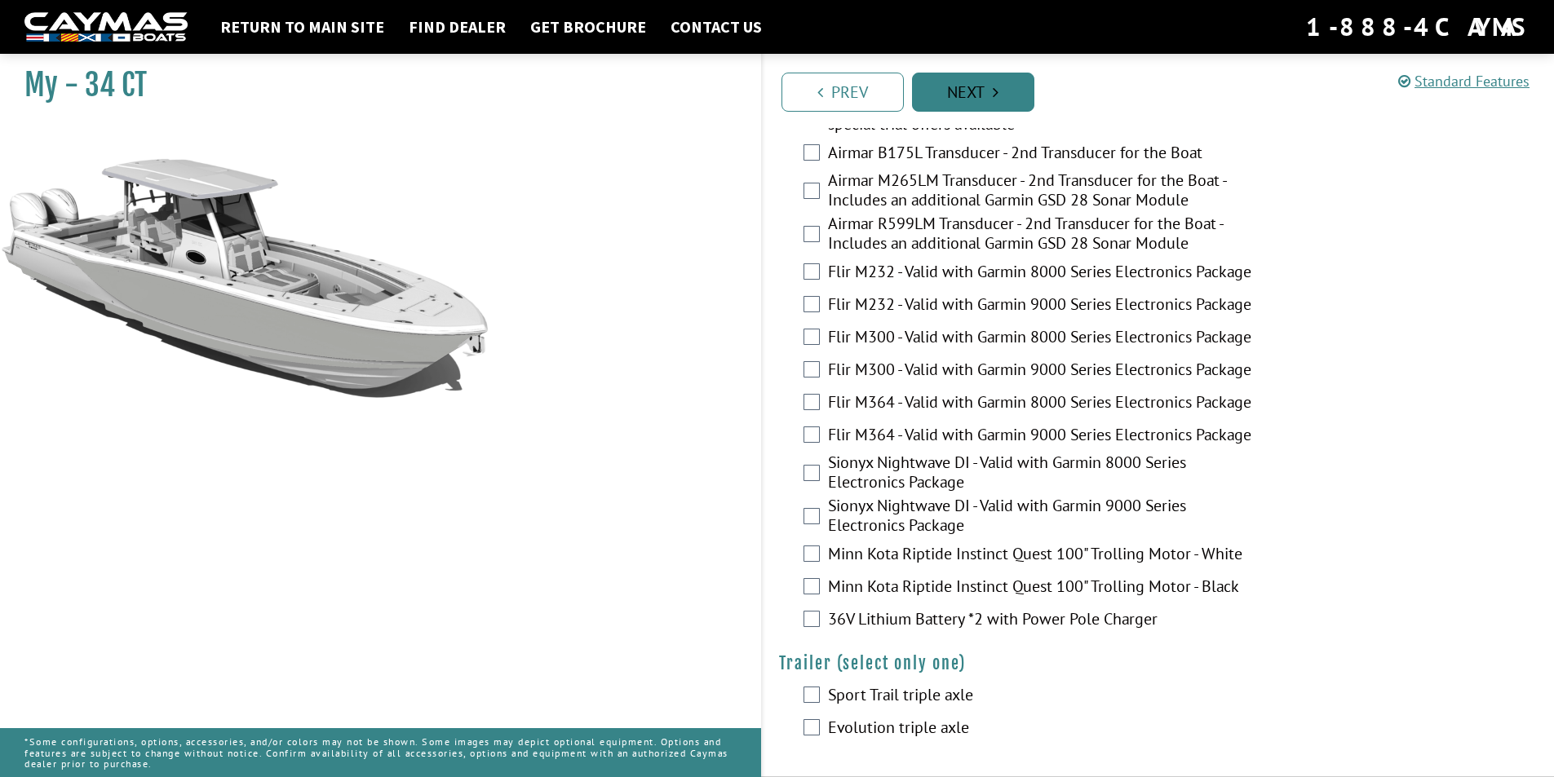
click at [996, 92] on icon "Pagination" at bounding box center [996, 92] width 6 height 16
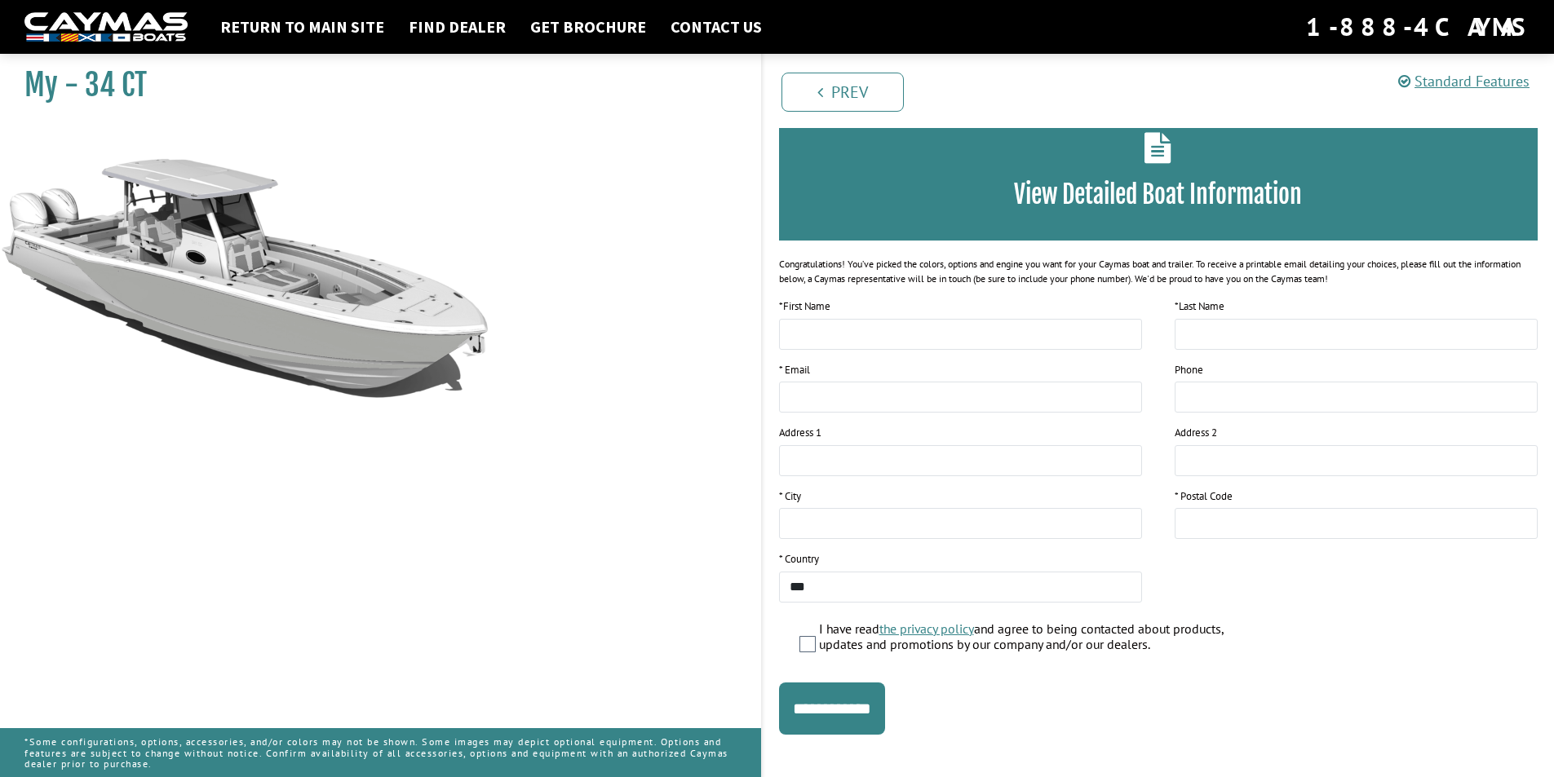
scroll to position [0, 0]
